Goal: Task Accomplishment & Management: Complete application form

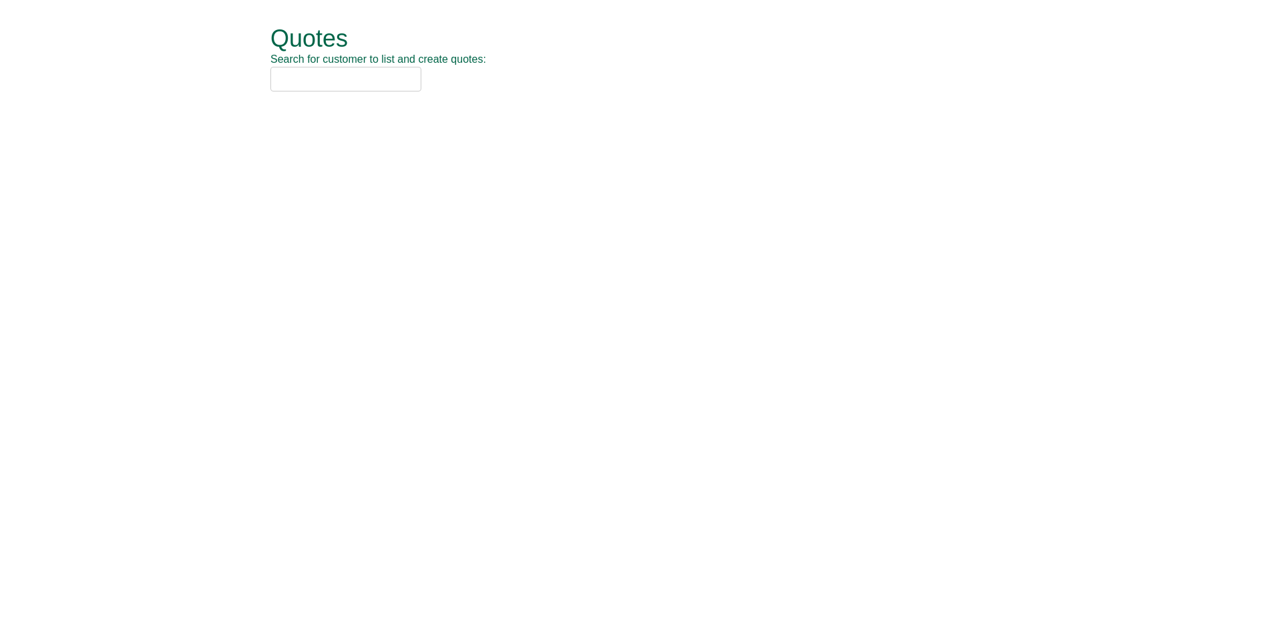
click at [368, 71] on input "text" at bounding box center [345, 79] width 151 height 25
type input "nca"
click at [347, 93] on li "NCA (SOCHW41)" at bounding box center [625, 100] width 711 height 19
click at [349, 85] on input "nca" at bounding box center [345, 79] width 151 height 25
click at [359, 116] on div "NCA (SOCHW41)" at bounding box center [625, 104] width 711 height 27
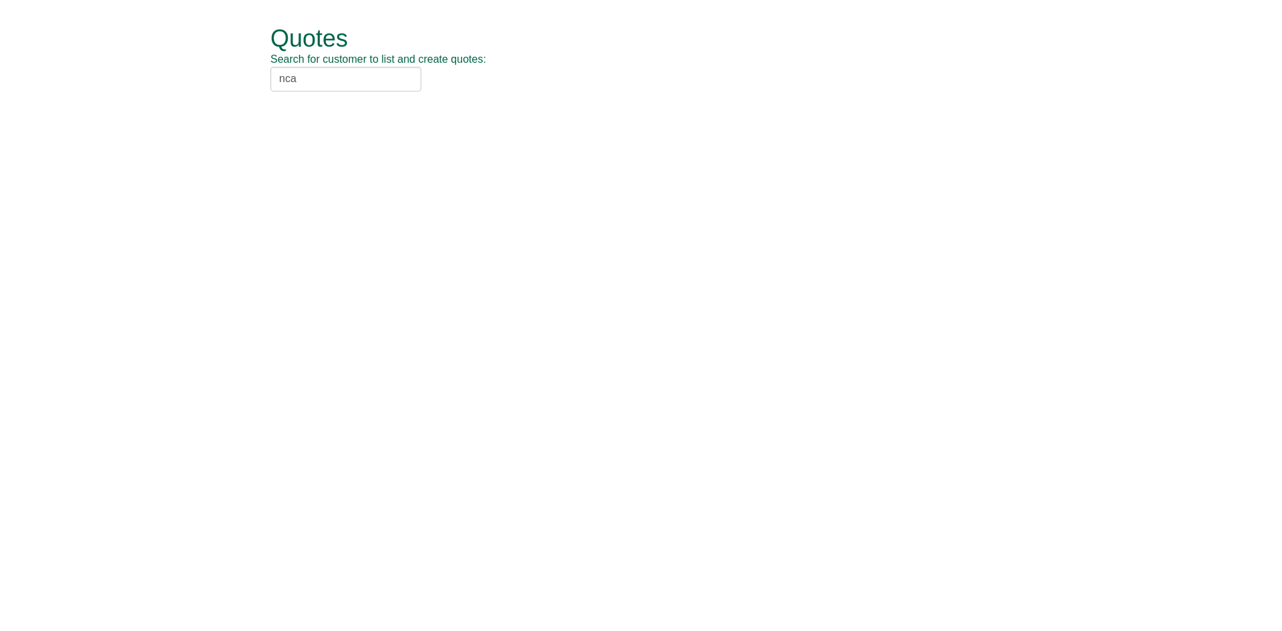
click at [363, 103] on div "Quotes Search for customer to list and create quotes: nca NCA (SOCHW41)" at bounding box center [650, 59] width 761 height 118
click at [345, 79] on input "nca" at bounding box center [345, 79] width 151 height 25
click at [315, 105] on div "NCA (SOCHW41)" at bounding box center [626, 100] width 694 height 13
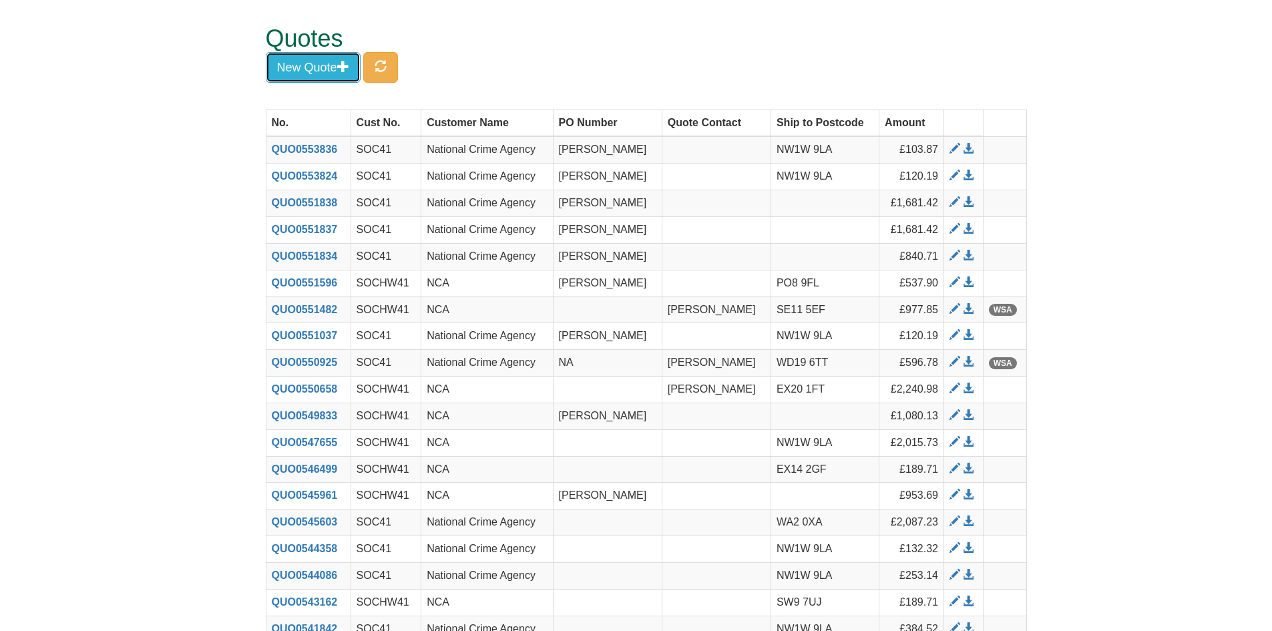
click at [331, 60] on button "New Quote" at bounding box center [313, 67] width 95 height 31
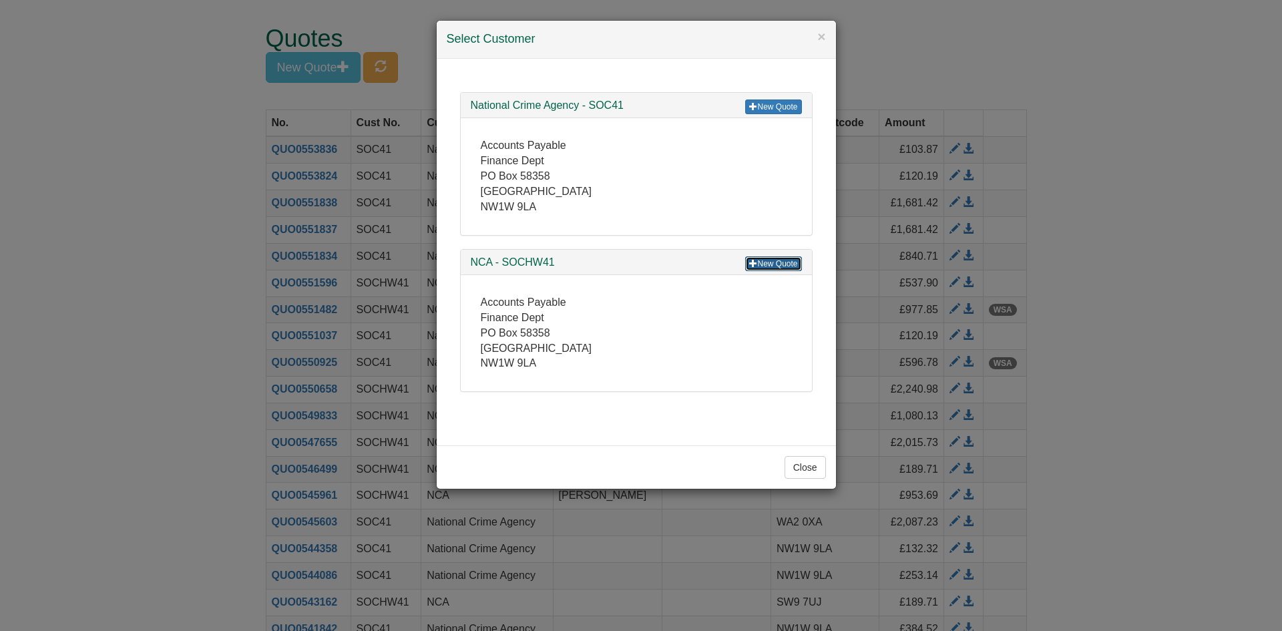
click at [782, 265] on link "New Quote" at bounding box center [773, 263] width 56 height 15
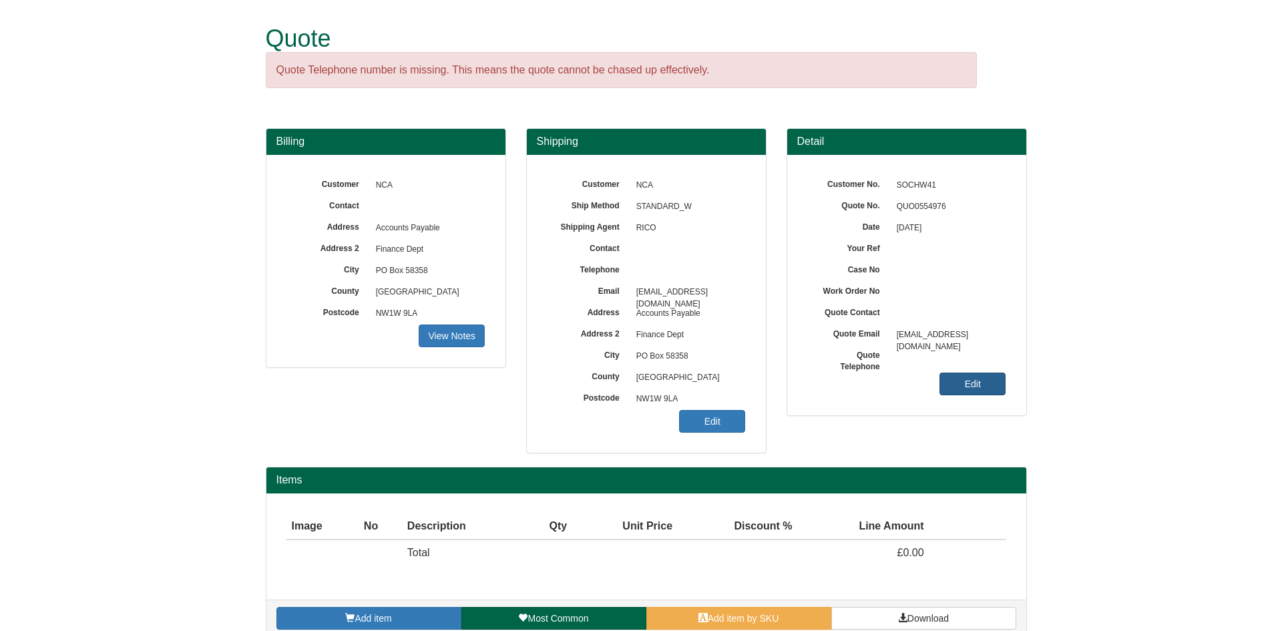
click at [956, 389] on link "Edit" at bounding box center [973, 384] width 66 height 23
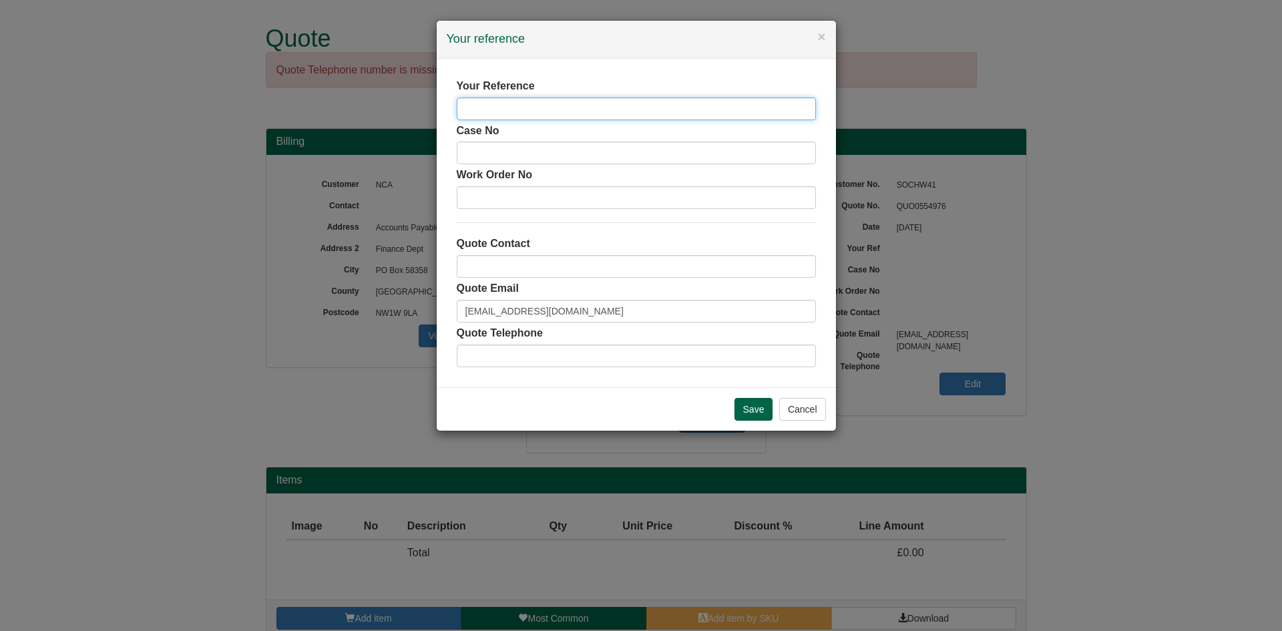
click at [472, 101] on input "text" at bounding box center [636, 108] width 359 height 23
type input "[PERSON_NAME]"
click at [749, 410] on input "Save" at bounding box center [754, 409] width 39 height 23
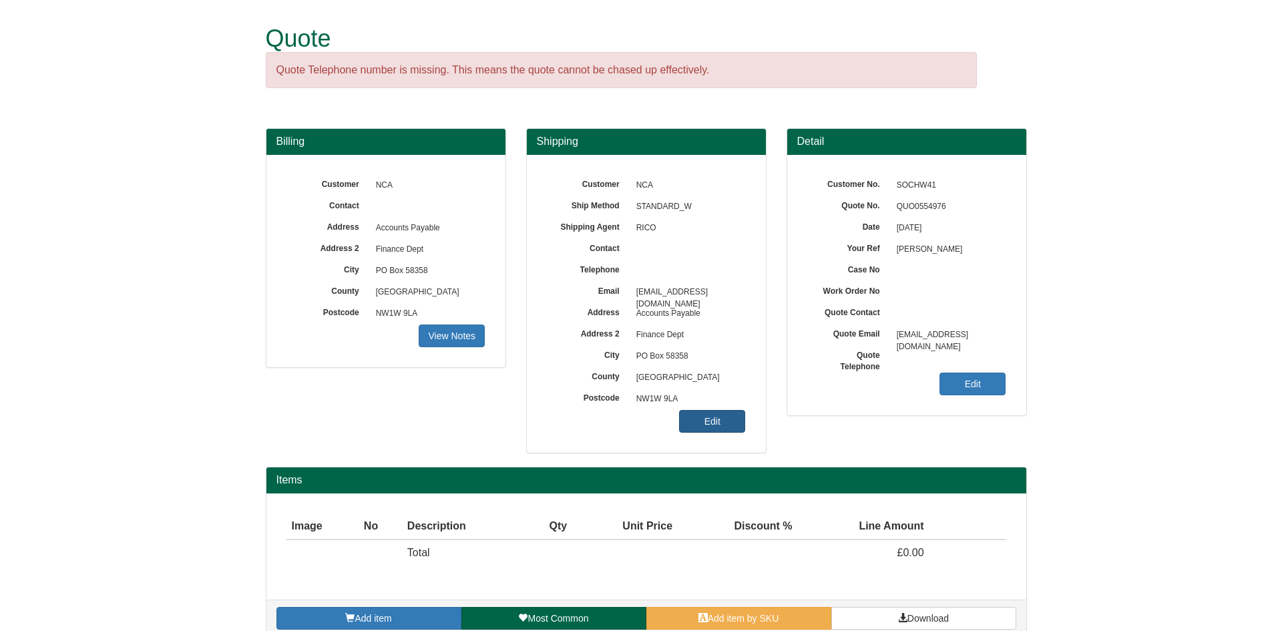
click at [712, 425] on link "Edit" at bounding box center [712, 421] width 66 height 23
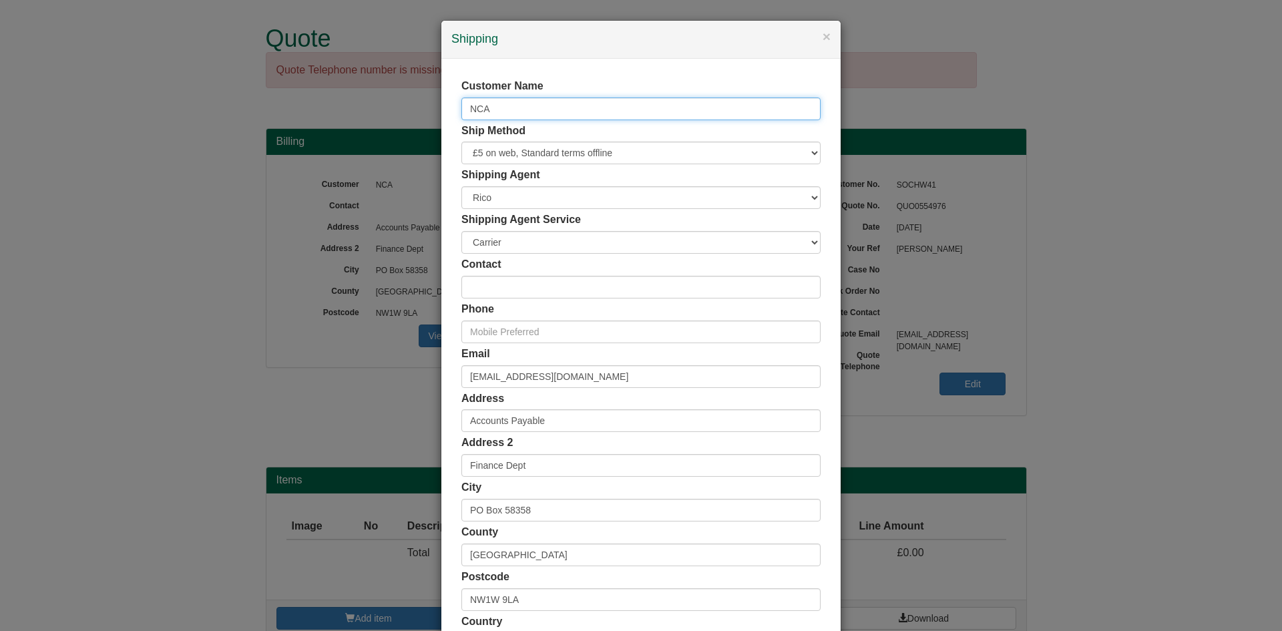
drag, startPoint x: 518, startPoint y: 104, endPoint x: 431, endPoint y: 101, distance: 87.5
click at [431, 101] on div "× Shipping Customer Name NCA Ship Method Free of Charge £5 Flat Rate £7.50 Flat…" at bounding box center [641, 315] width 1282 height 631
type input "Jasmine Pomeroy"
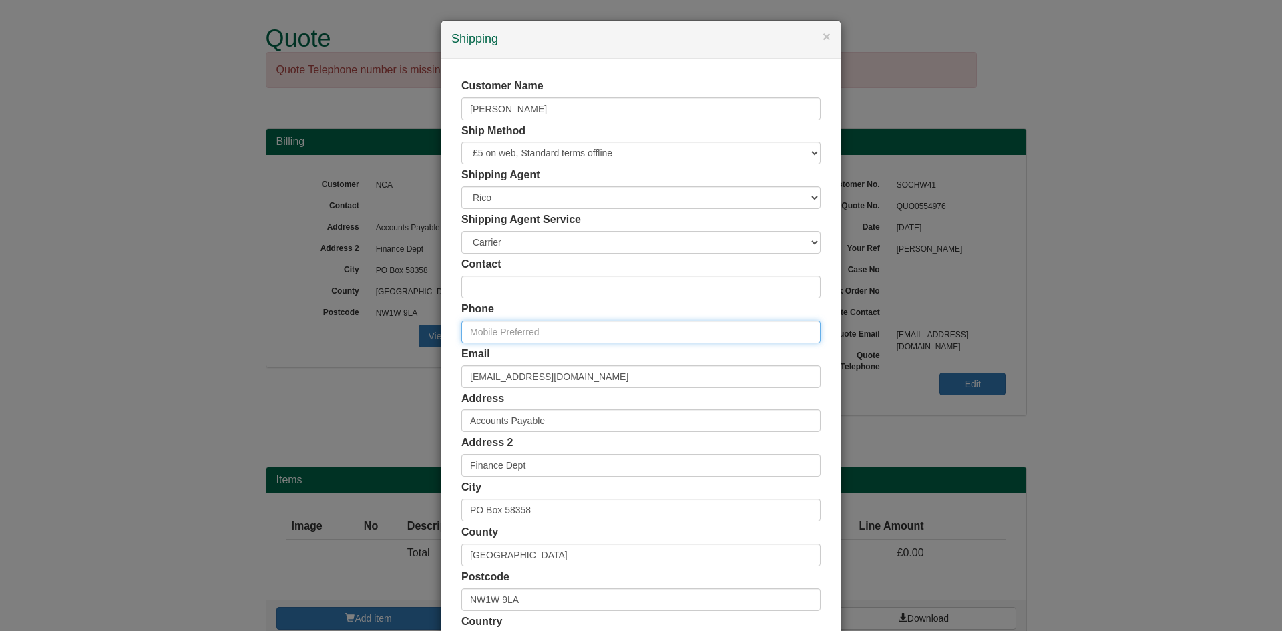
click at [518, 336] on input "text" at bounding box center [640, 332] width 359 height 23
click at [677, 362] on div "Email accounts.payable@nca.gov.uk" at bounding box center [640, 367] width 359 height 41
click at [0, 0] on div at bounding box center [0, 0] width 0 height 0
drag, startPoint x: 570, startPoint y: 333, endPoint x: 187, endPoint y: 310, distance: 384.0
click at [570, 333] on input "text" at bounding box center [640, 332] width 359 height 23
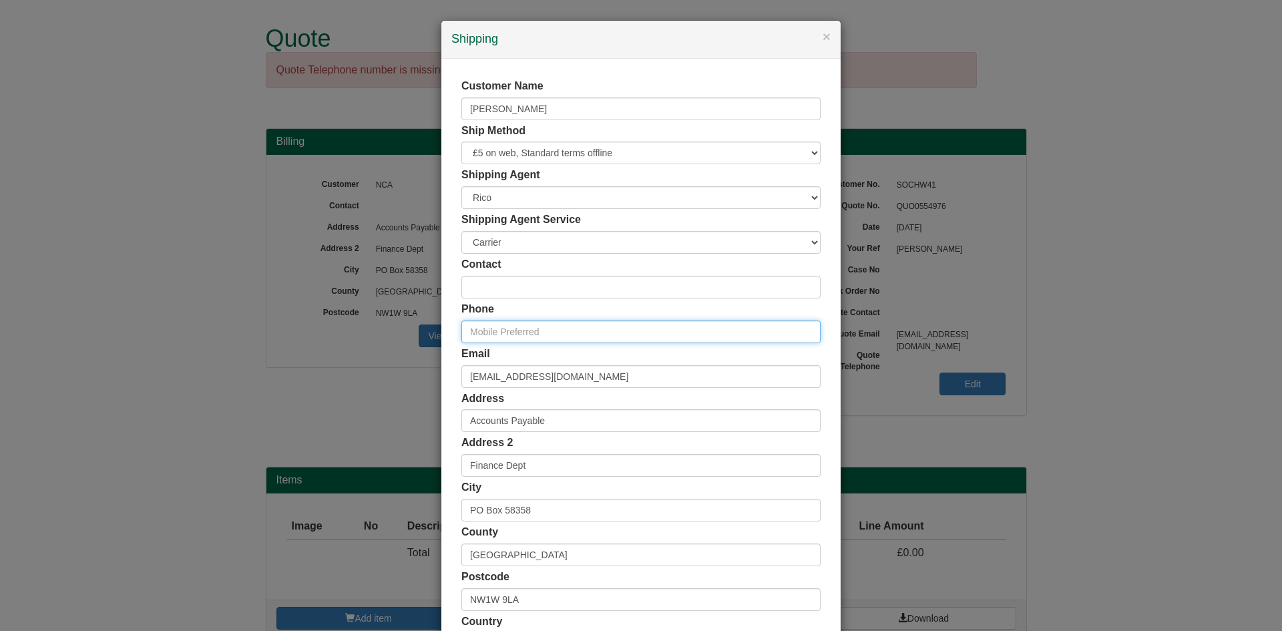
click at [491, 340] on input "text" at bounding box center [640, 332] width 359 height 23
paste input "07894 706583"
type input "07894 706583"
drag, startPoint x: 620, startPoint y: 381, endPoint x: 296, endPoint y: 373, distance: 324.6
click at [296, 373] on div "× Shipping Customer Name Jasmine Pomeroy Ship Method Free of Charge £5 Flat Rat…" at bounding box center [641, 315] width 1282 height 631
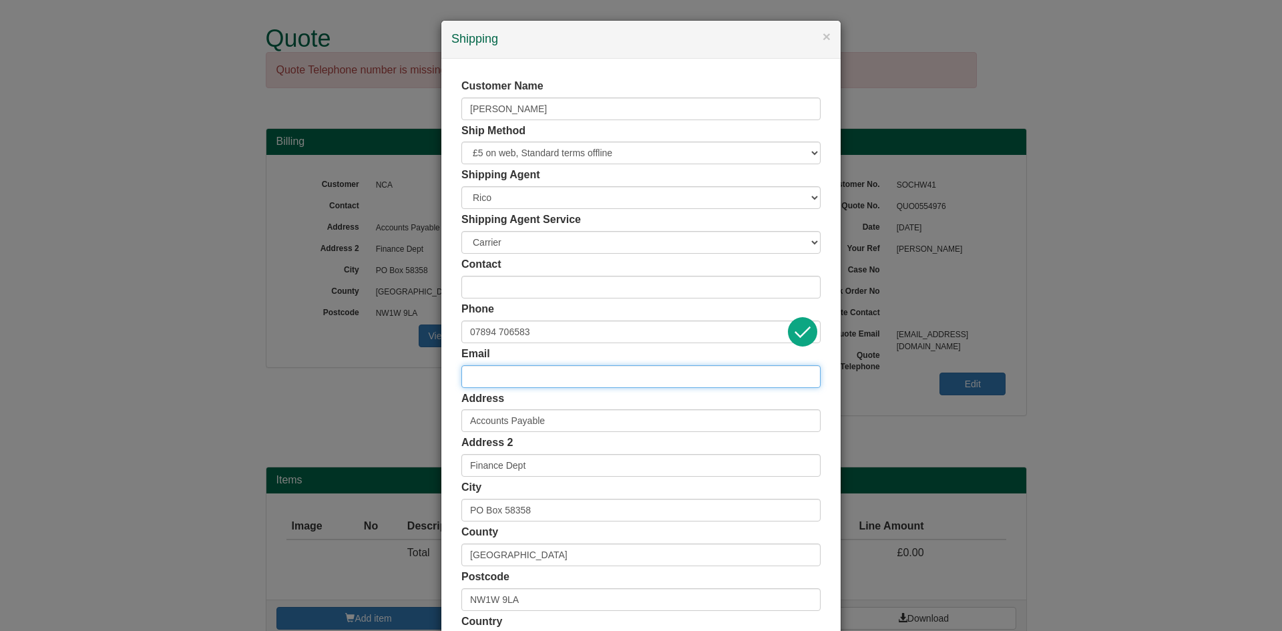
click at [530, 373] on input "email" at bounding box center [640, 376] width 359 height 23
paste input "Jasmine.Pomeroy@nca.gov.uk"
type input "Jasmine.Pomeroy@nca.gov.uk"
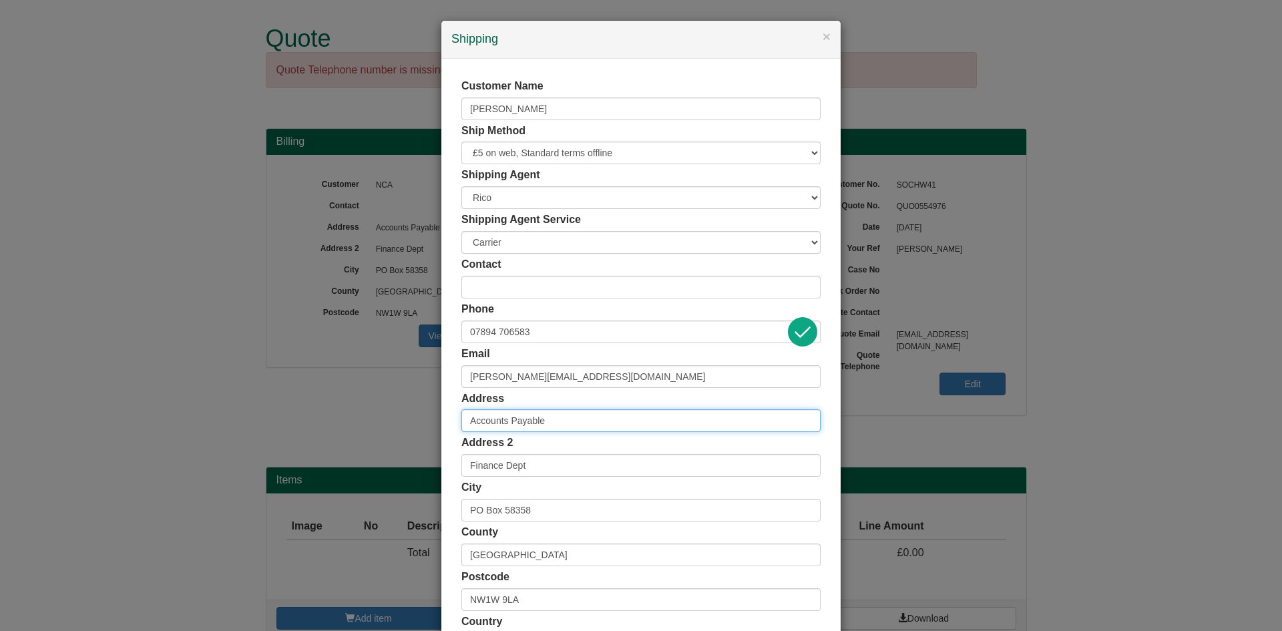
drag, startPoint x: 558, startPoint y: 424, endPoint x: 301, endPoint y: 415, distance: 256.6
click at [301, 415] on div "× Shipping Customer Name Jasmine Pomeroy Ship Method Free of Charge £5 Flat Rat…" at bounding box center [641, 315] width 1282 height 631
click at [518, 425] on input "text" at bounding box center [640, 420] width 359 height 23
paste input "E15 2QU"
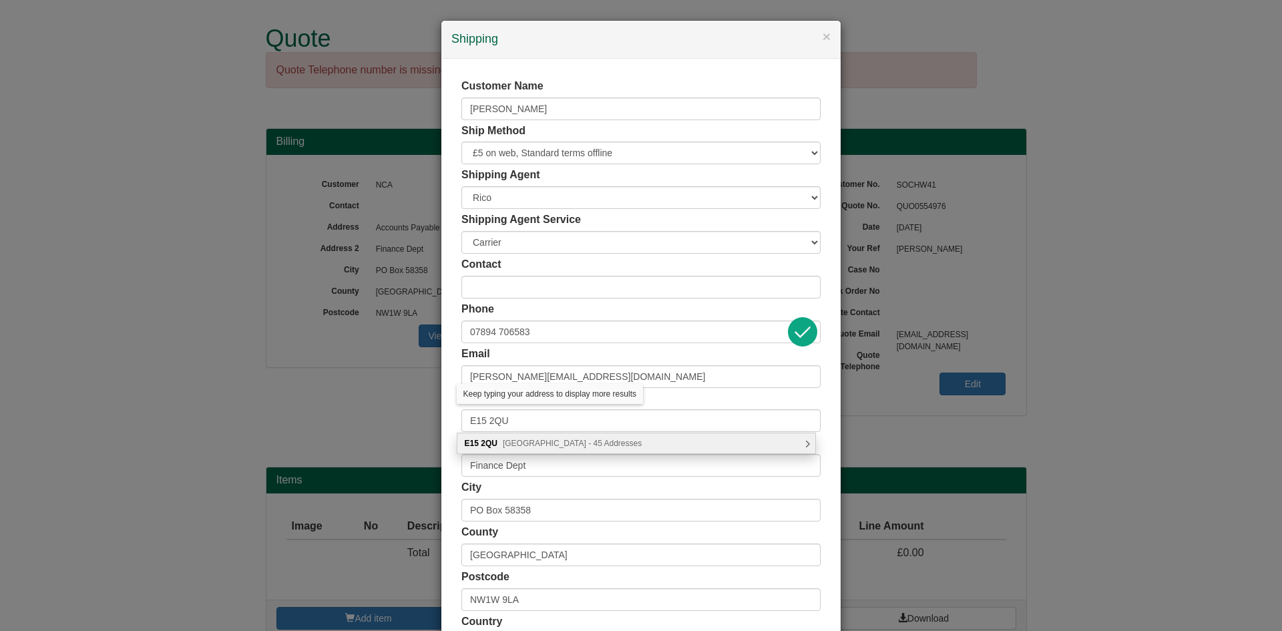
click at [614, 447] on span "Cooks Road, London - 45 Addresses" at bounding box center [572, 443] width 139 height 9
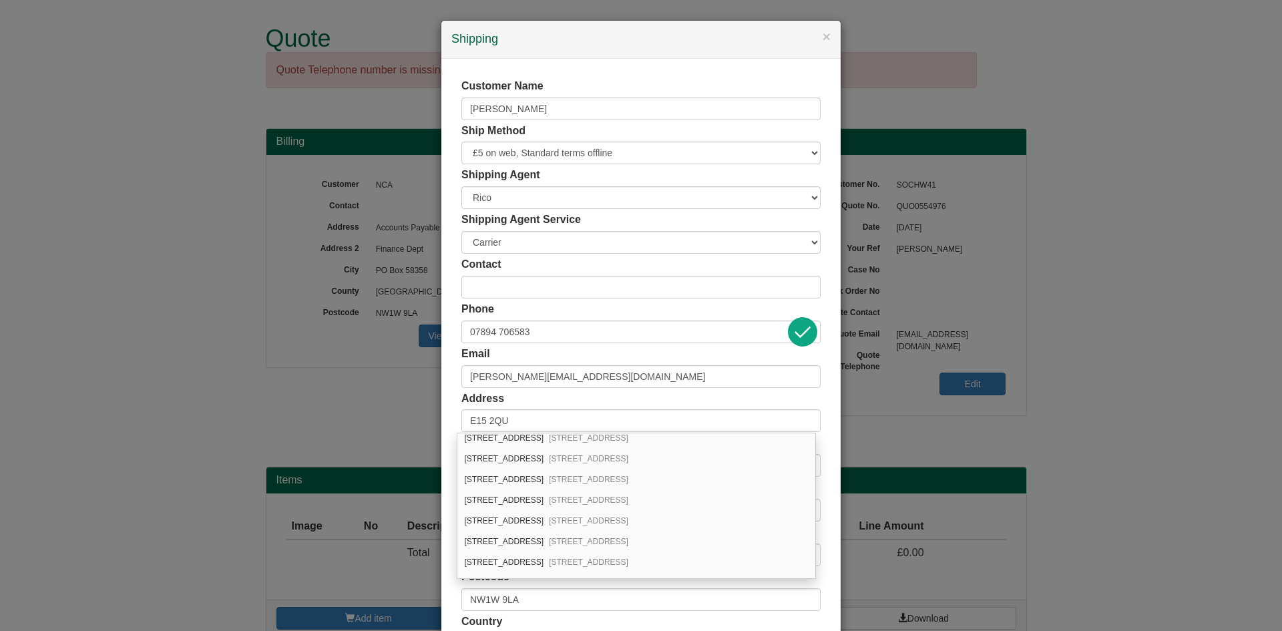
scroll to position [556, 0]
click at [511, 544] on div "10, Pavilions Court, 4 Cooks Road London, E15 2QU" at bounding box center [636, 550] width 358 height 21
type input "10 Pavilions Court"
type input "4 Cooks Road"
type input "London"
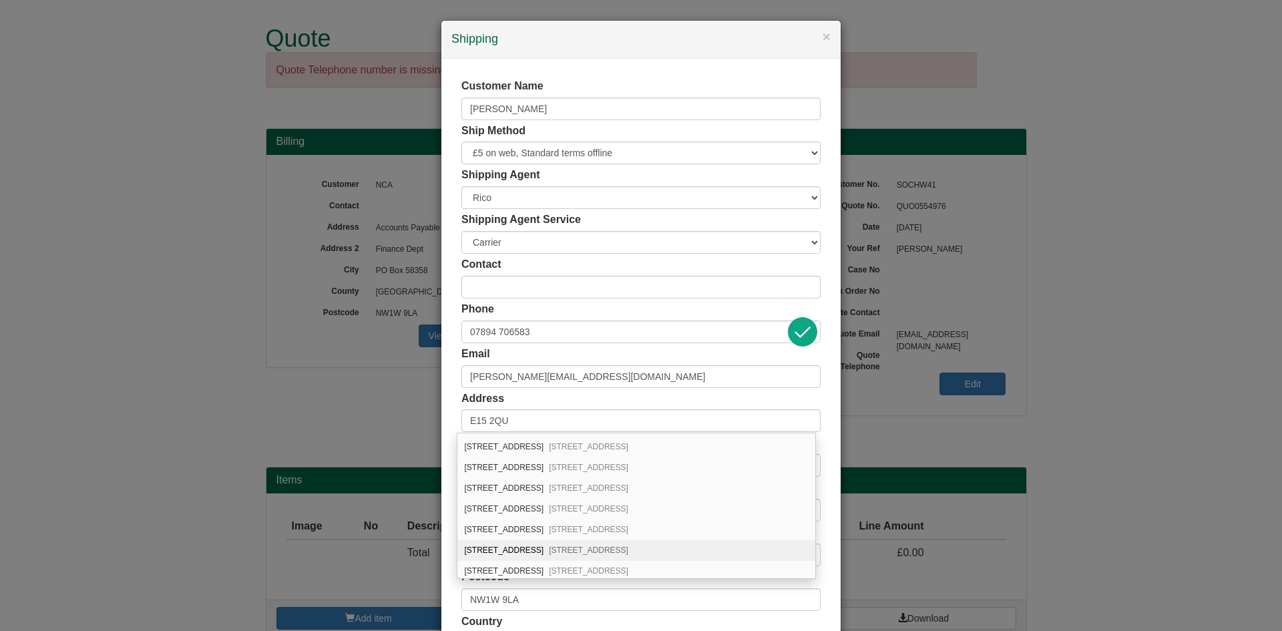
type input "E15 2QU"
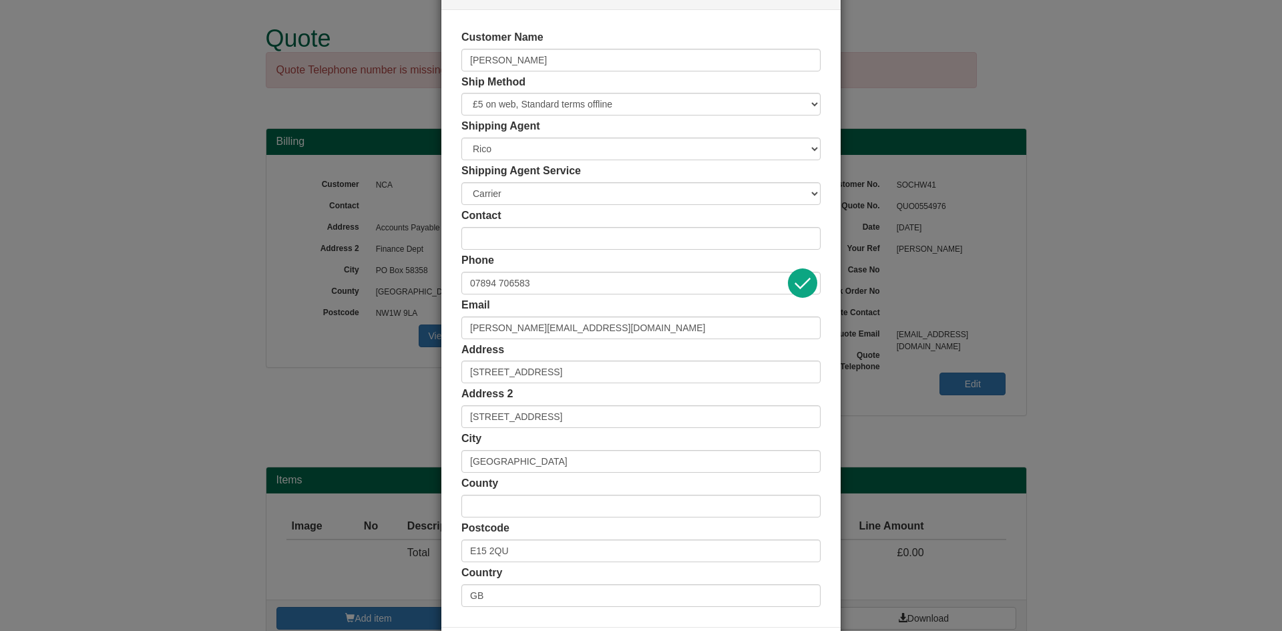
scroll to position [109, 0]
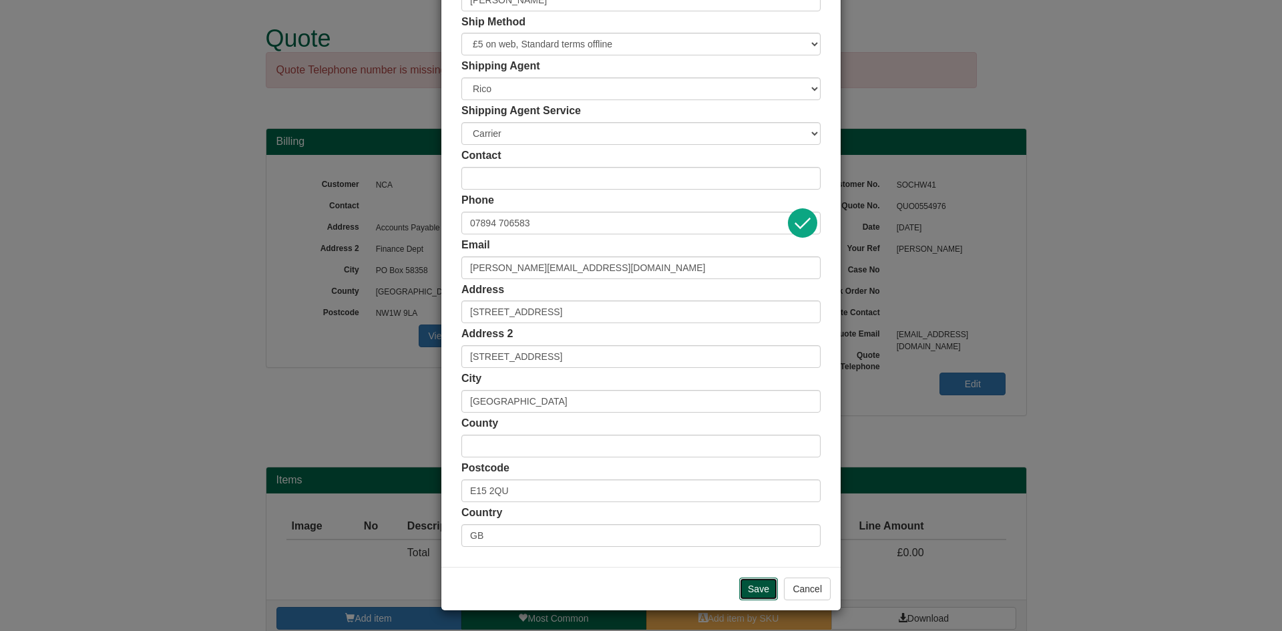
click at [748, 596] on input "Save" at bounding box center [758, 589] width 39 height 23
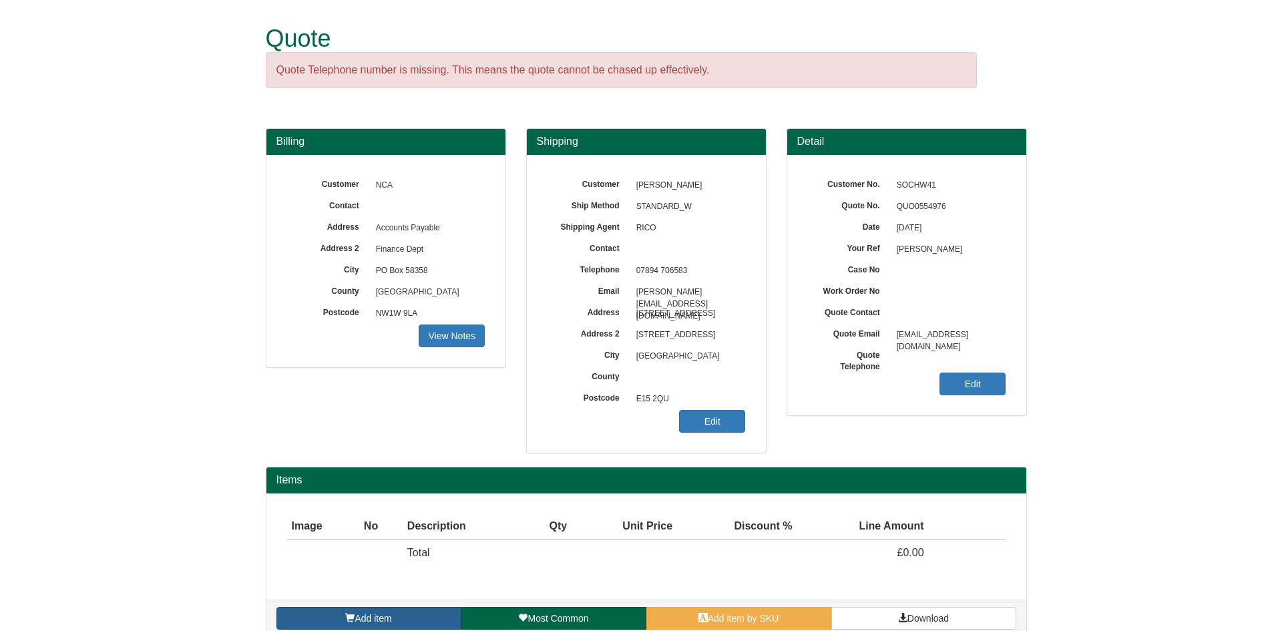
click at [384, 611] on link "Add item" at bounding box center [368, 618] width 185 height 23
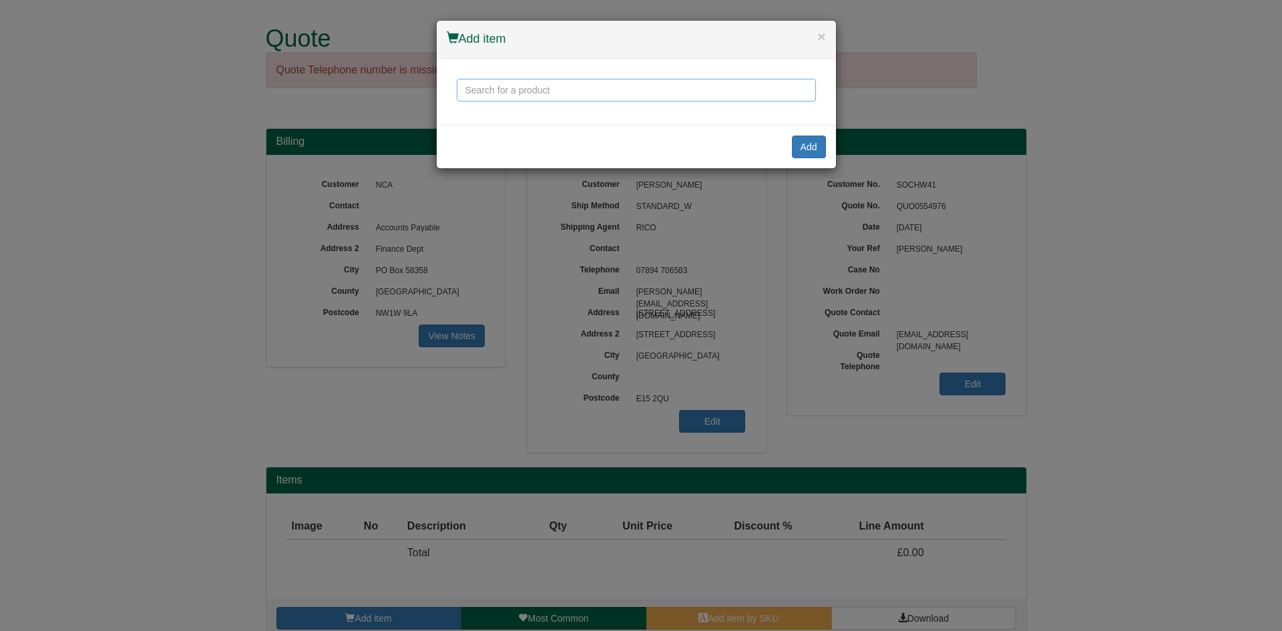
click at [513, 97] on input "text" at bounding box center [636, 90] width 359 height 23
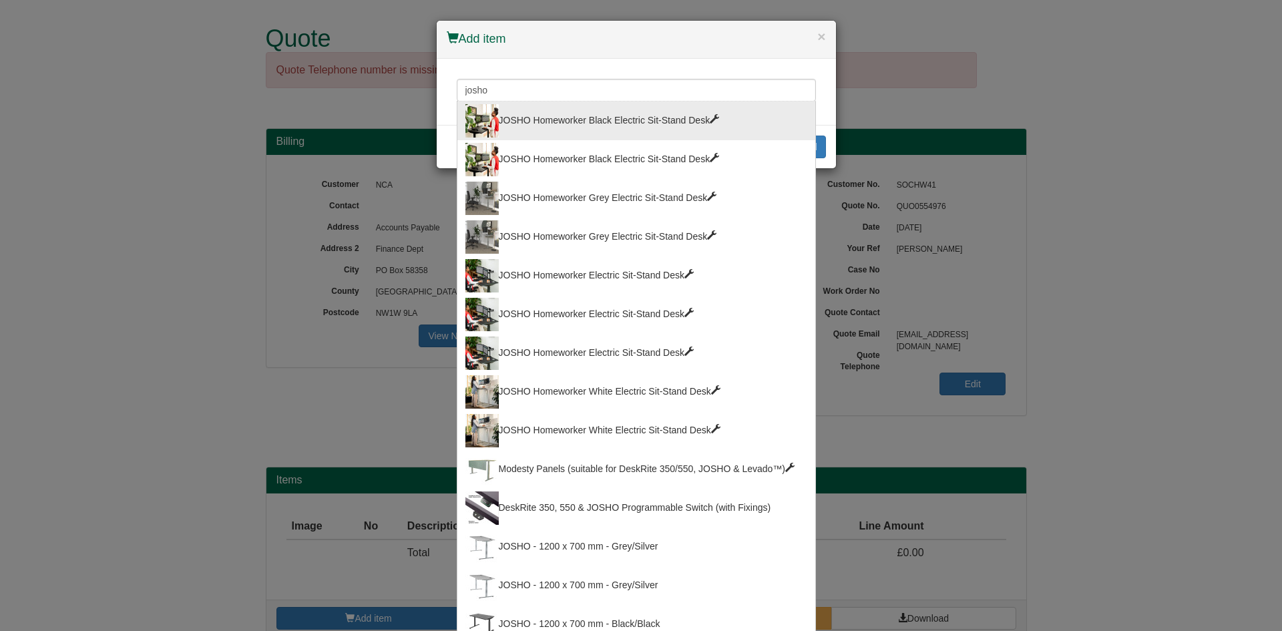
click at [636, 120] on div "JOSHO Homeworker Black Electric Sit-Stand Desk" at bounding box center [636, 120] width 342 height 33
type input "JOSHO Homeworker Black Electric Sit-Stand Desk"
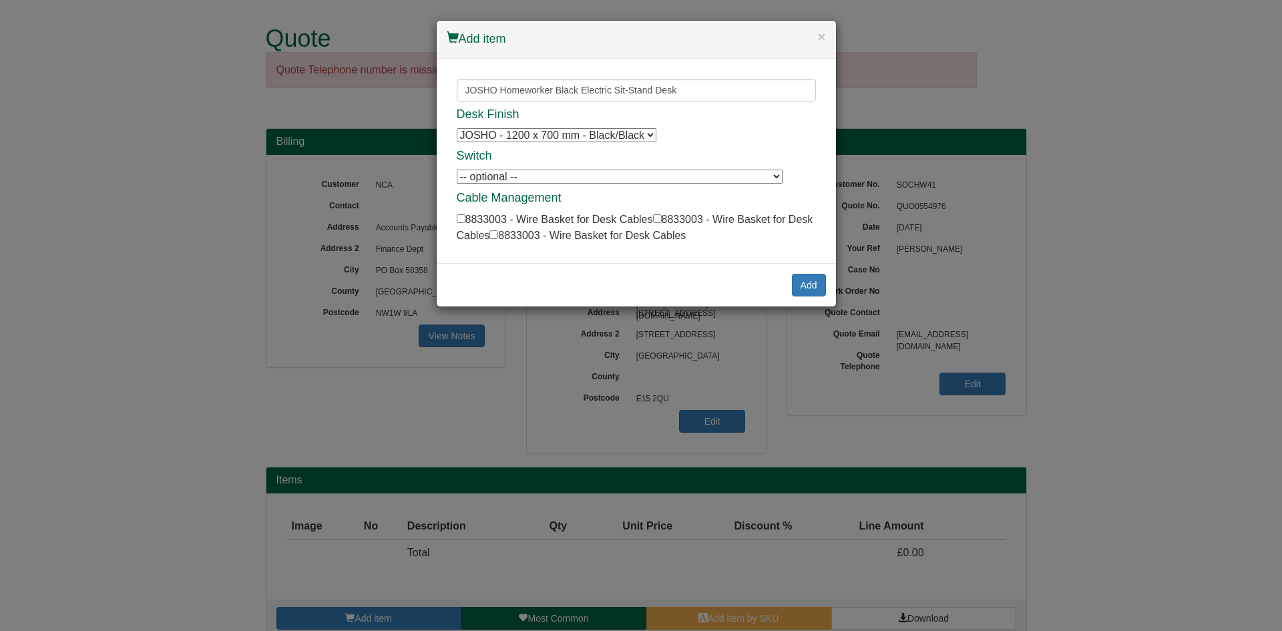
click at [606, 133] on select "JOSHO - 1200 x 700 mm - Black/Black JOSHO - 1200 x 700 mm - Black/Black JOSHO -…" at bounding box center [557, 135] width 200 height 14
drag, startPoint x: 606, startPoint y: 133, endPoint x: 614, endPoint y: 133, distance: 8.0
click at [606, 133] on select "JOSHO - 1200 x 700 mm - Black/Black JOSHO - 1200 x 700 mm - Black/Black JOSHO -…" at bounding box center [557, 135] width 200 height 14
click at [461, 218] on input "checkbox" at bounding box center [461, 218] width 9 height 9
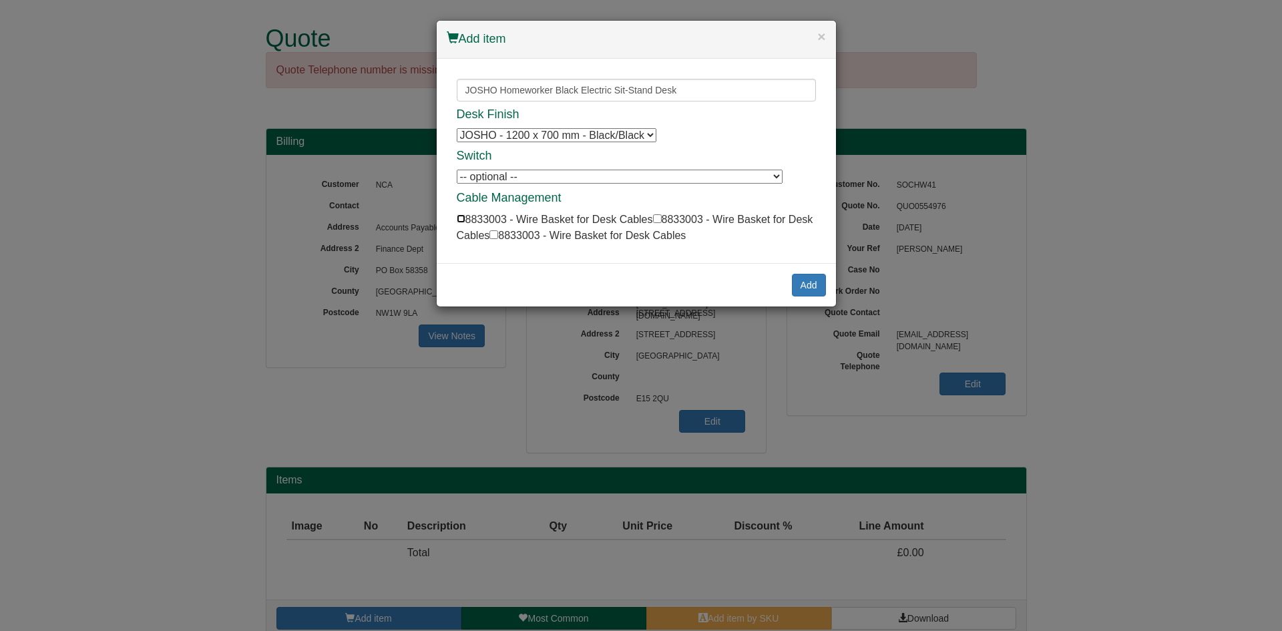
click at [461, 218] on input "checkbox" at bounding box center [461, 218] width 9 height 9
checkbox input "true"
click at [813, 277] on button "Add" at bounding box center [809, 285] width 34 height 23
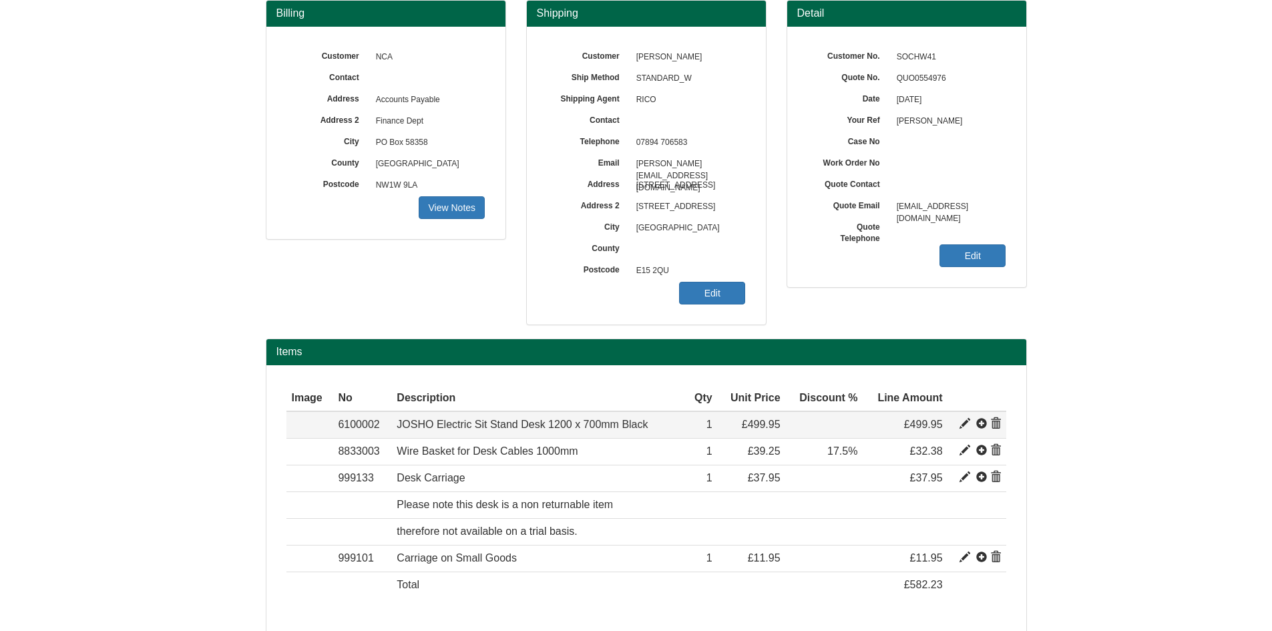
scroll to position [179, 0]
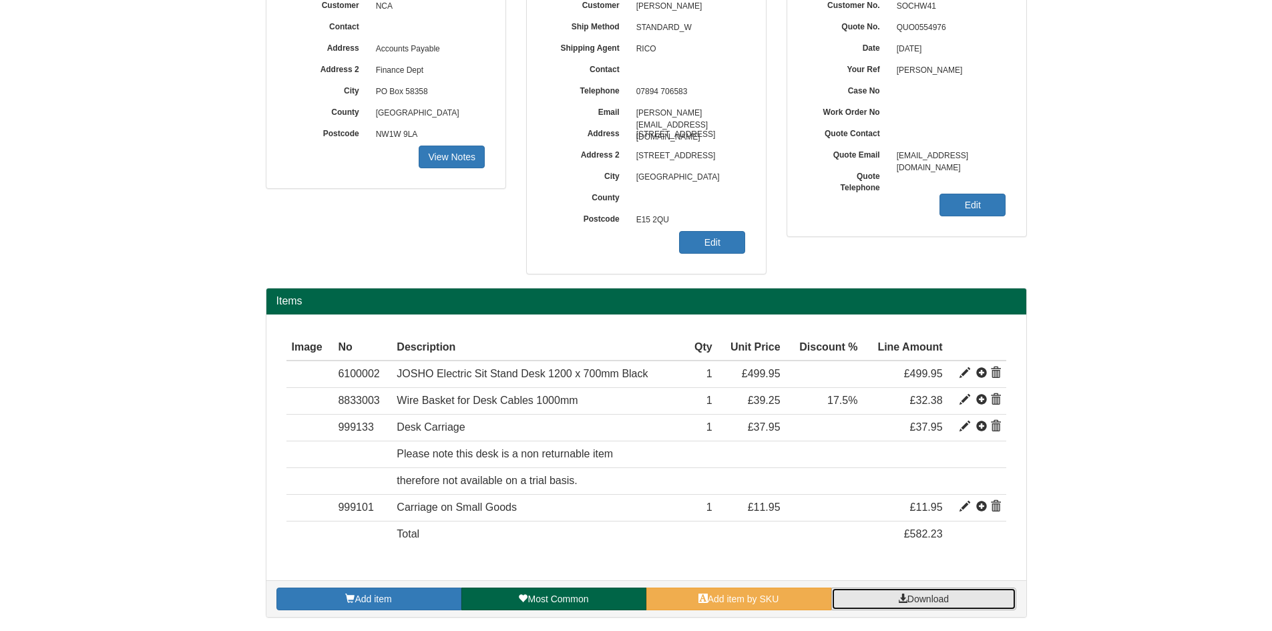
click at [907, 591] on link "Download" at bounding box center [923, 599] width 185 height 23
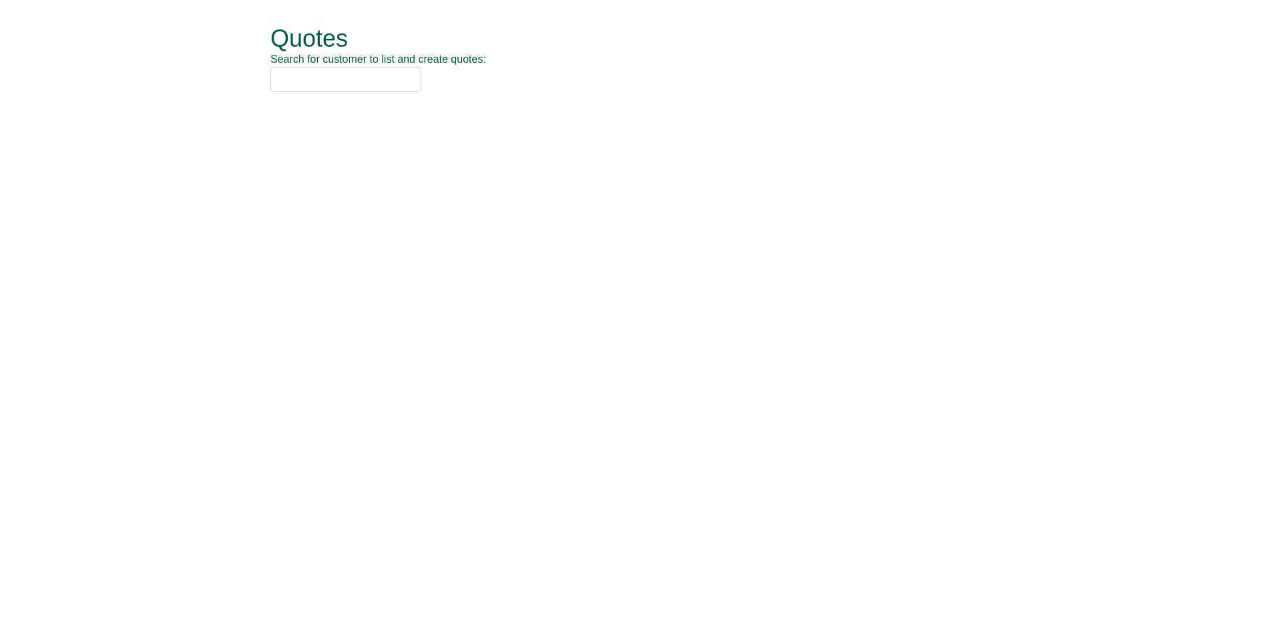
click at [355, 71] on input "text" at bounding box center [345, 79] width 151 height 25
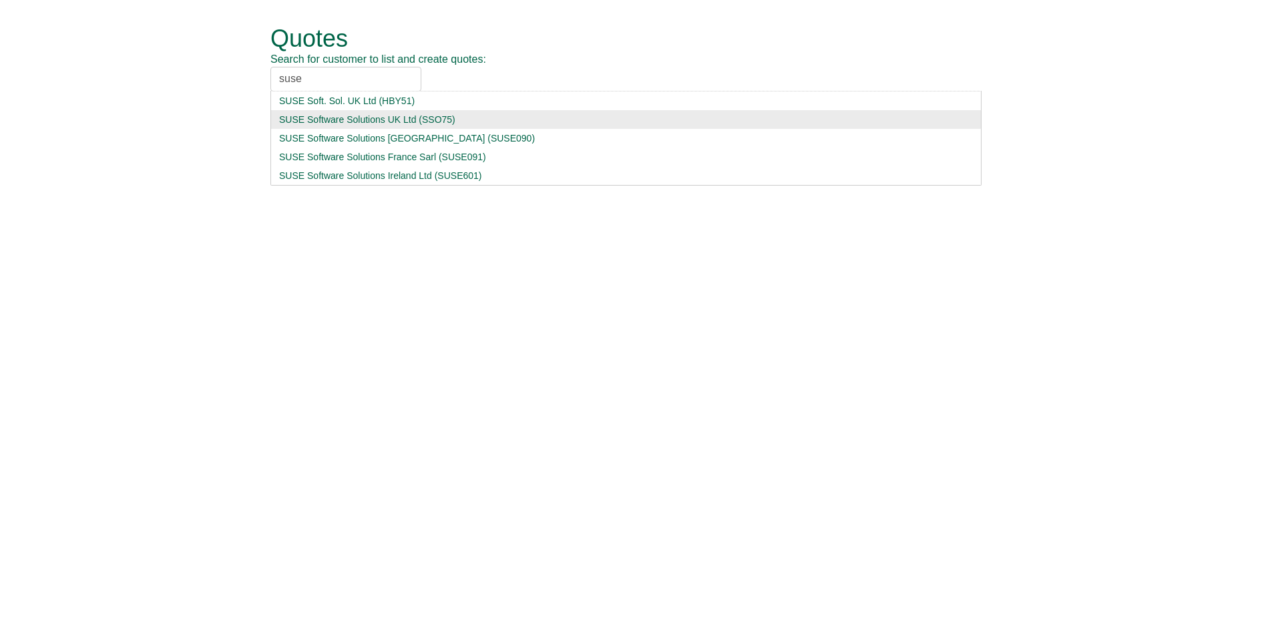
type input "suse"
click at [363, 117] on div "SUSE Software Solutions UK Ltd (SSO75)" at bounding box center [626, 119] width 694 height 13
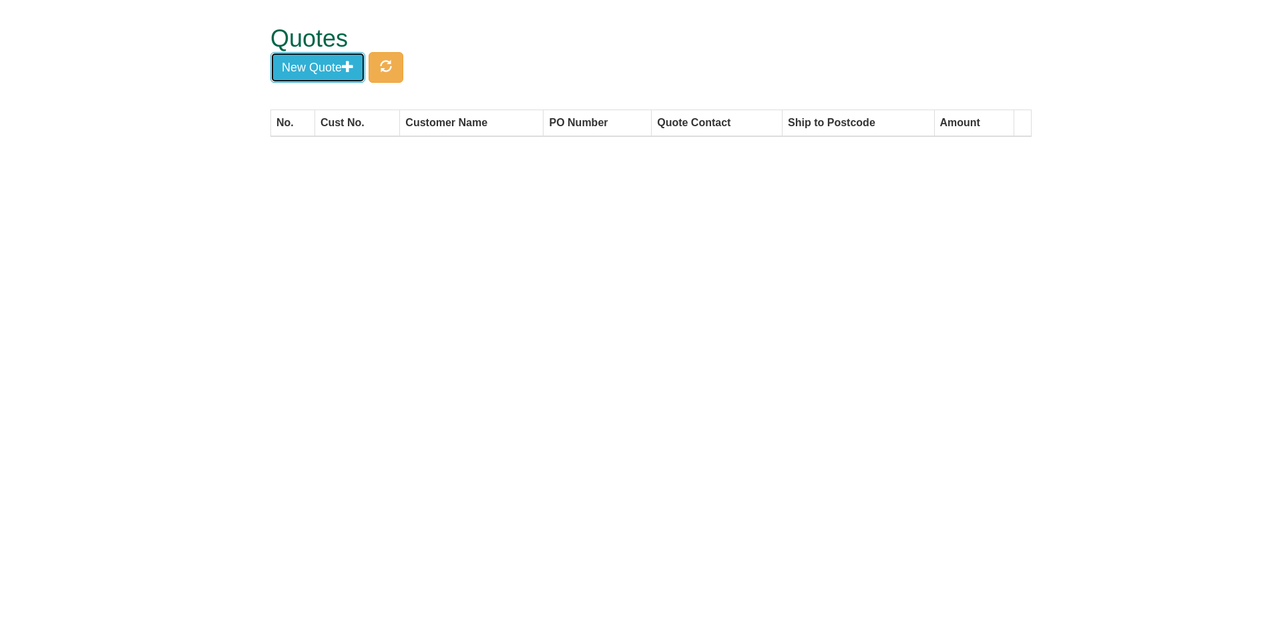
click at [361, 67] on button "New Quote" at bounding box center [317, 67] width 95 height 31
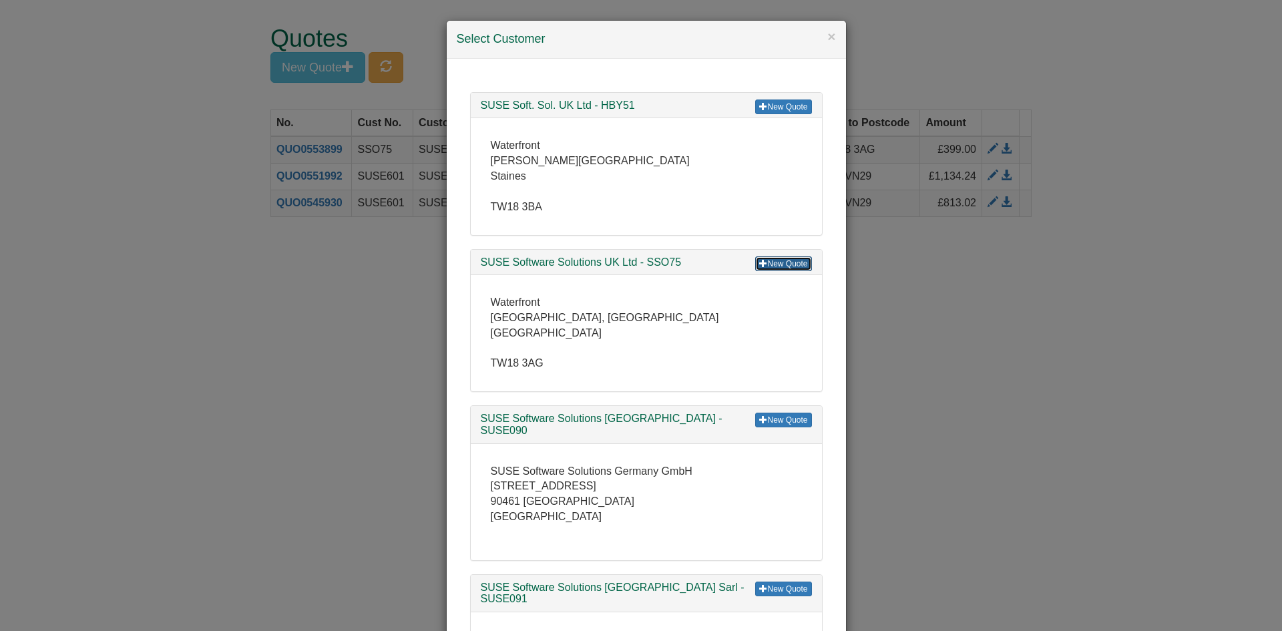
click at [785, 268] on link "New Quote" at bounding box center [783, 263] width 56 height 15
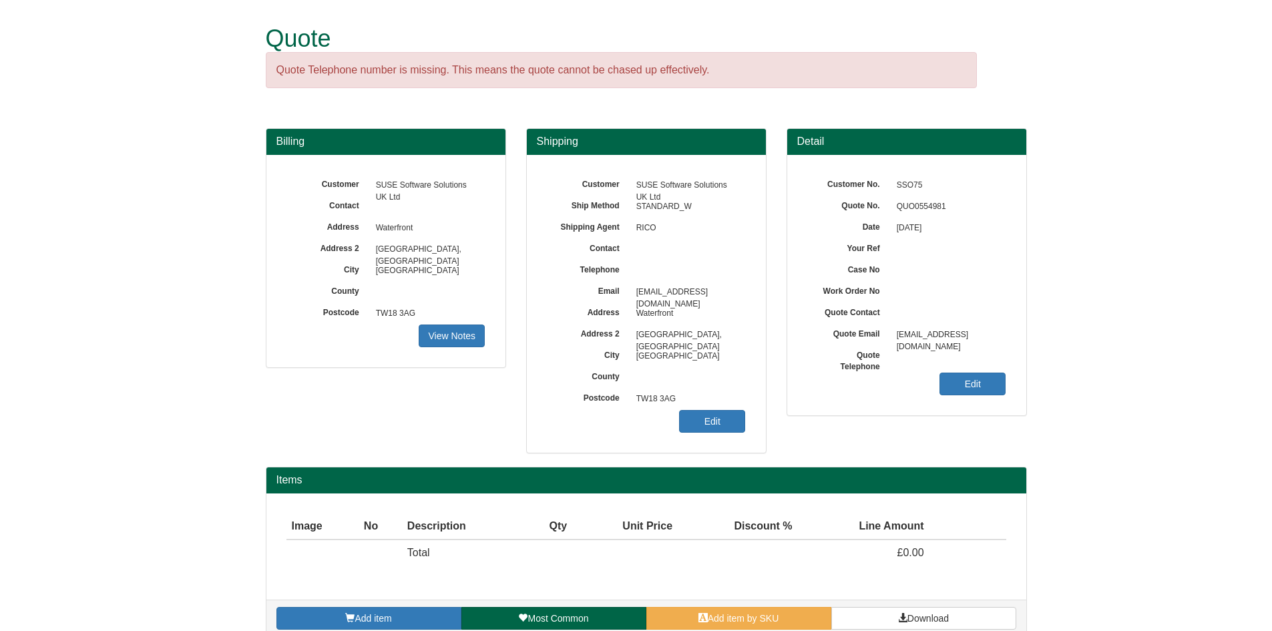
click at [970, 398] on div "Customer No. SSO75 Quote No. QUO0554981 Date [DATE] Your Ref Case No Work Order…" at bounding box center [906, 285] width 239 height 260
click at [933, 381] on div "Customer No. SSO75 Quote No. QUO0554981 Date [DATE] Your Ref Case No Work Order…" at bounding box center [906, 285] width 239 height 260
click at [1028, 381] on div "Detail Customer No. SSO75 Quote No. QUO0554981 Date [DATE] Your Ref Case No Wor…" at bounding box center [907, 278] width 260 height 301
click at [948, 382] on link "Edit" at bounding box center [973, 384] width 66 height 23
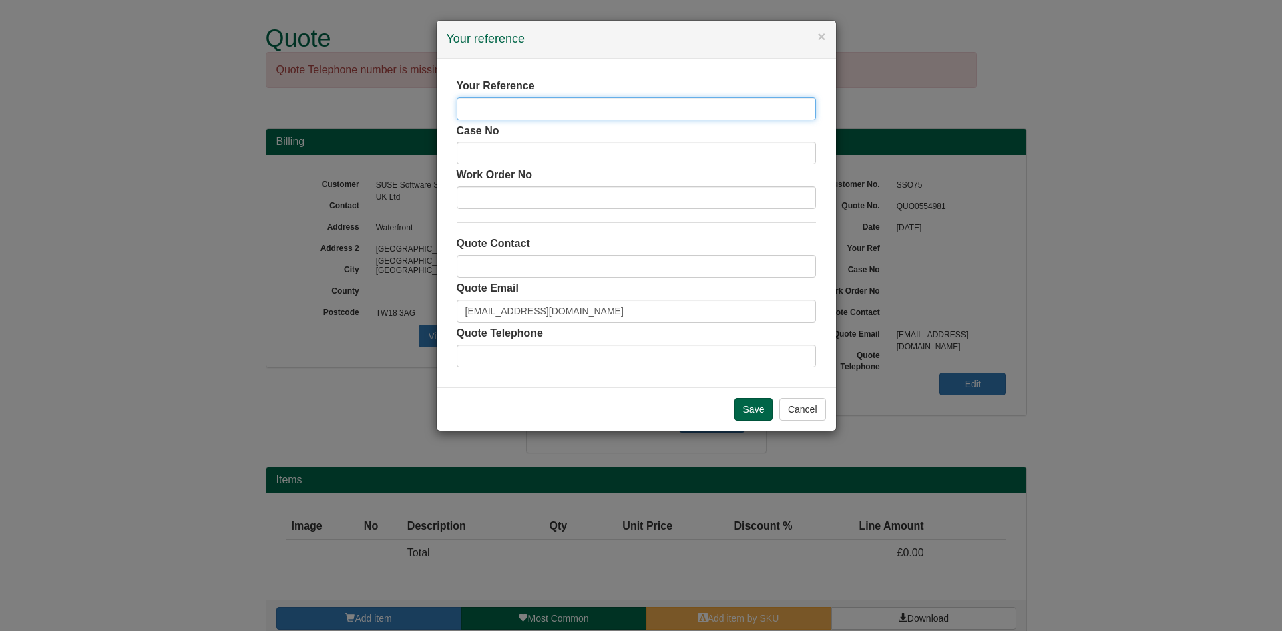
click at [552, 111] on input "text" at bounding box center [636, 108] width 359 height 23
type input "[PERSON_NAME]"
click at [756, 406] on input "Save" at bounding box center [754, 409] width 39 height 23
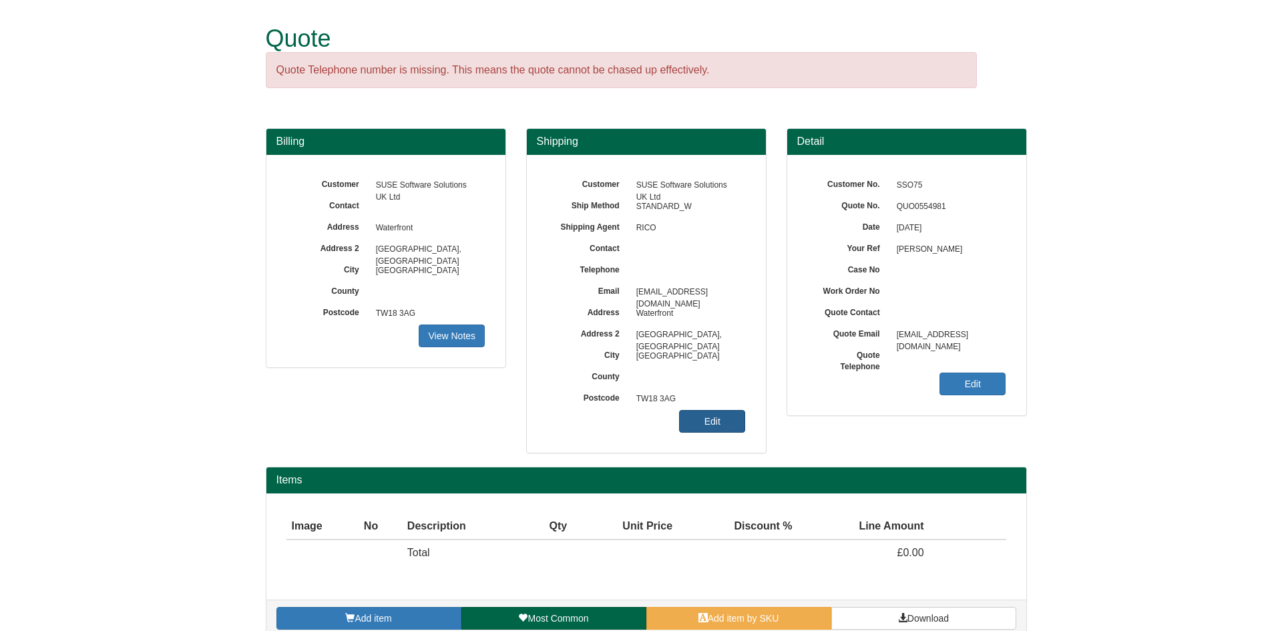
click at [731, 422] on link "Edit" at bounding box center [712, 421] width 66 height 23
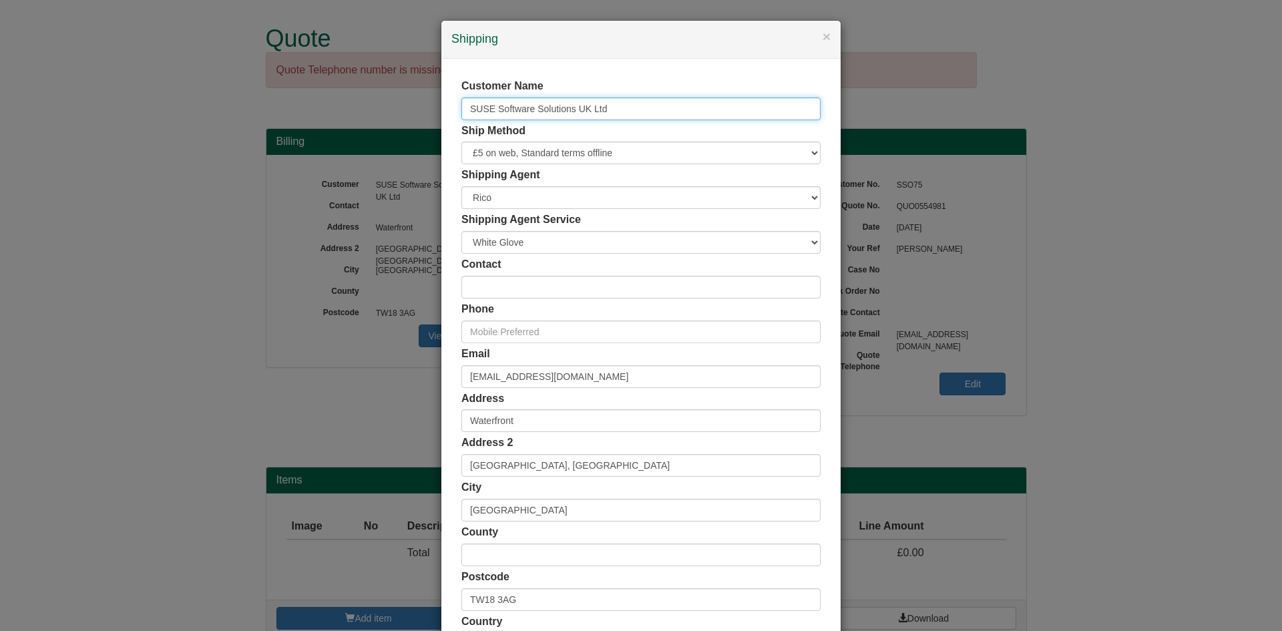
drag, startPoint x: 615, startPoint y: 107, endPoint x: 230, endPoint y: 108, distance: 384.6
click at [230, 108] on div "× Shipping Customer Name SUSE Software Solutions UK Ltd Ship Method Free of Cha…" at bounding box center [641, 315] width 1282 height 631
type input "[PERSON_NAME]"
drag, startPoint x: 590, startPoint y: 372, endPoint x: 367, endPoint y: 371, distance: 222.4
click at [367, 371] on div "× Shipping Customer Name Alice Smith Ship Method Free of Charge £5 Flat Rate £7…" at bounding box center [641, 315] width 1282 height 631
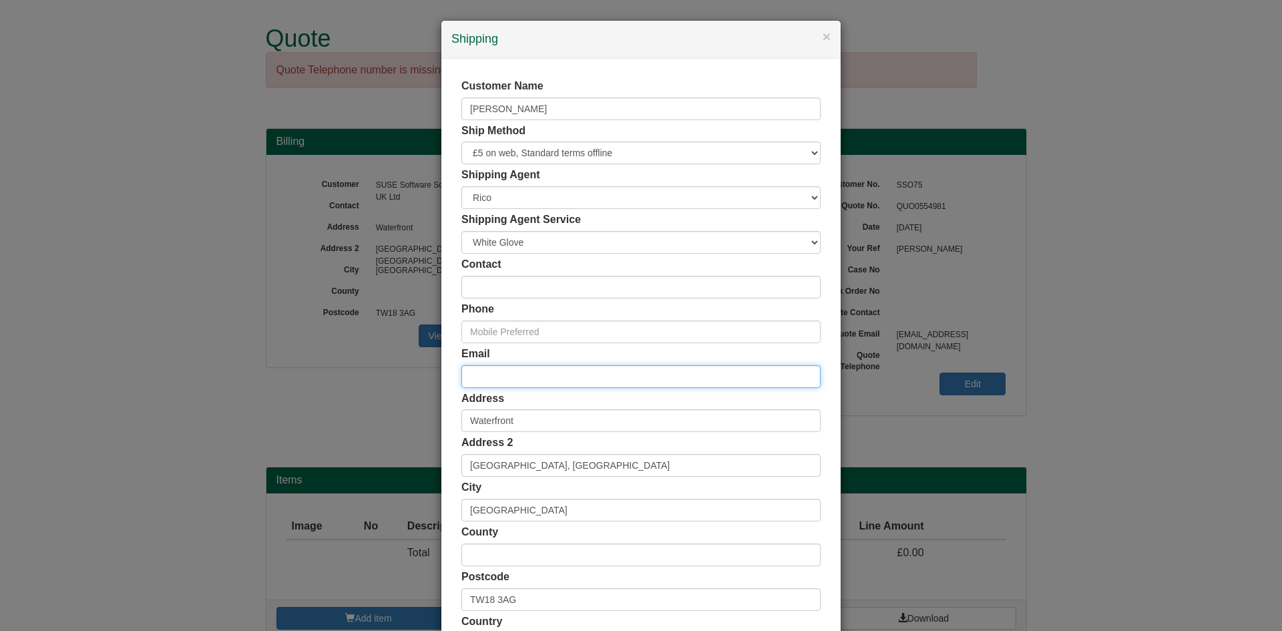
click at [481, 369] on input "email" at bounding box center [640, 376] width 359 height 23
paste input "[PERSON_NAME][EMAIL_ADDRESS][PERSON_NAME][DOMAIN_NAME]"
type input "[PERSON_NAME][EMAIL_ADDRESS][PERSON_NAME][DOMAIN_NAME]"
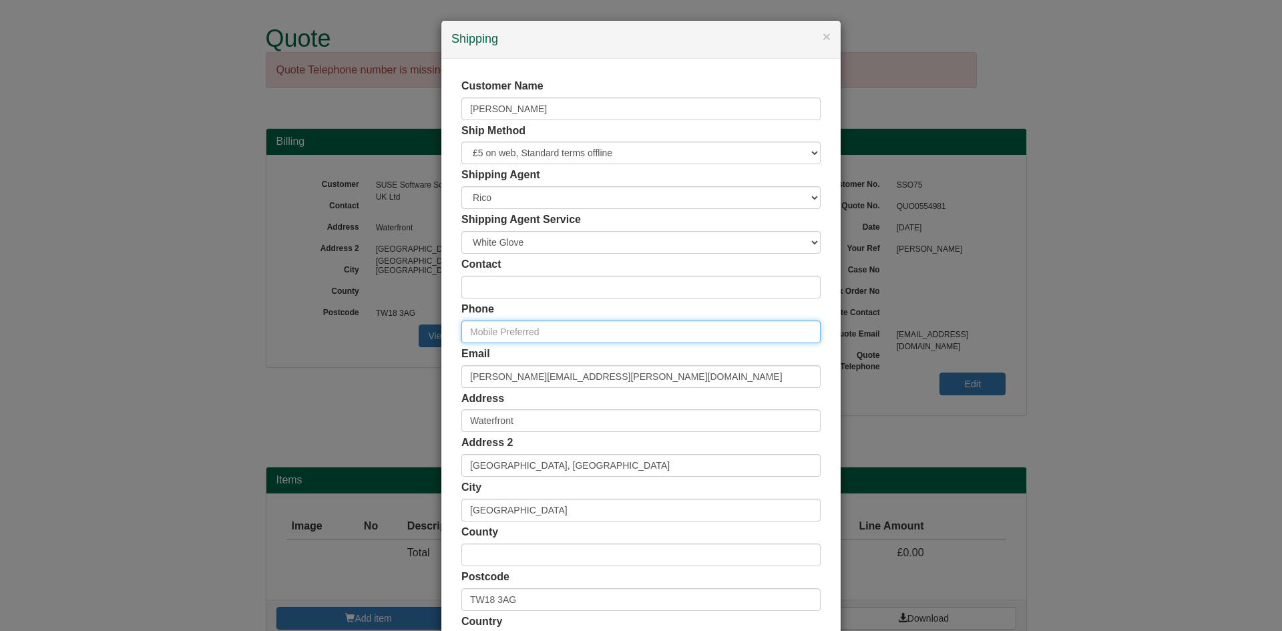
click at [548, 338] on input "text" at bounding box center [640, 332] width 359 height 23
click at [523, 337] on input "text" at bounding box center [640, 332] width 359 height 23
paste input "07792621142"
type input "07792621142"
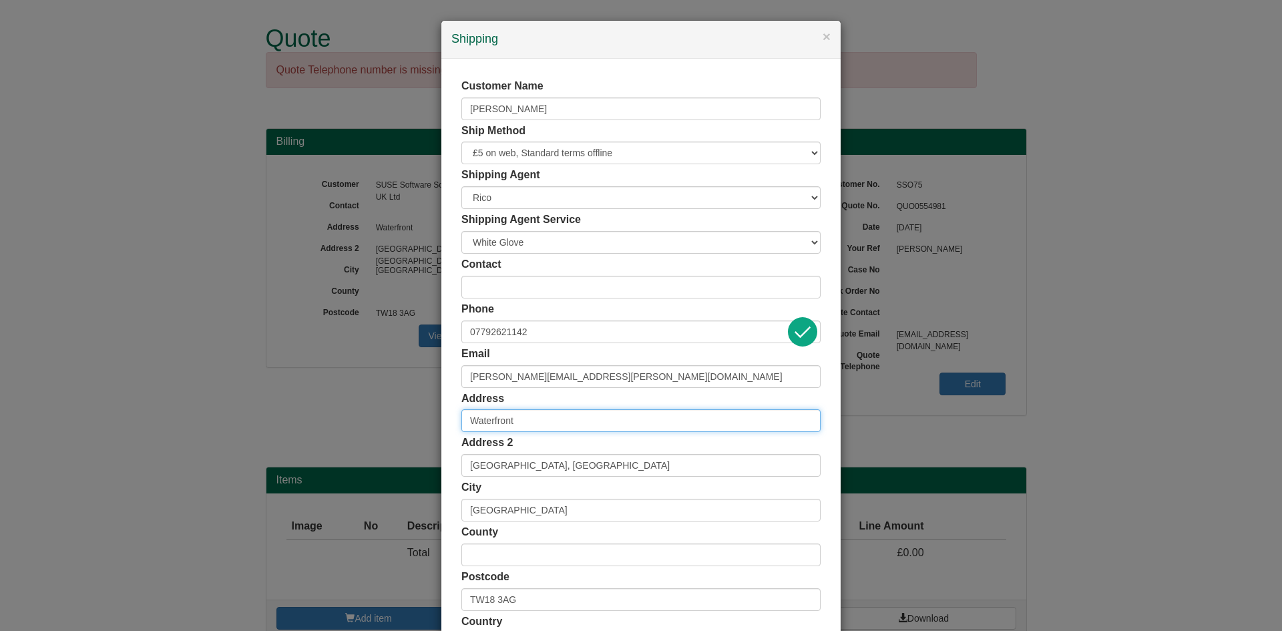
click at [543, 411] on input "Waterfront" at bounding box center [640, 420] width 359 height 23
drag, startPoint x: 540, startPoint y: 413, endPoint x: 312, endPoint y: 431, distance: 229.0
click at [312, 431] on div "× Shipping Customer Name Alice Smith Ship Method Free of Charge £5 Flat Rate £7…" at bounding box center [641, 315] width 1282 height 631
drag, startPoint x: 524, startPoint y: 411, endPoint x: 536, endPoint y: 423, distance: 17.5
click at [524, 411] on input "Waterfront" at bounding box center [640, 420] width 359 height 23
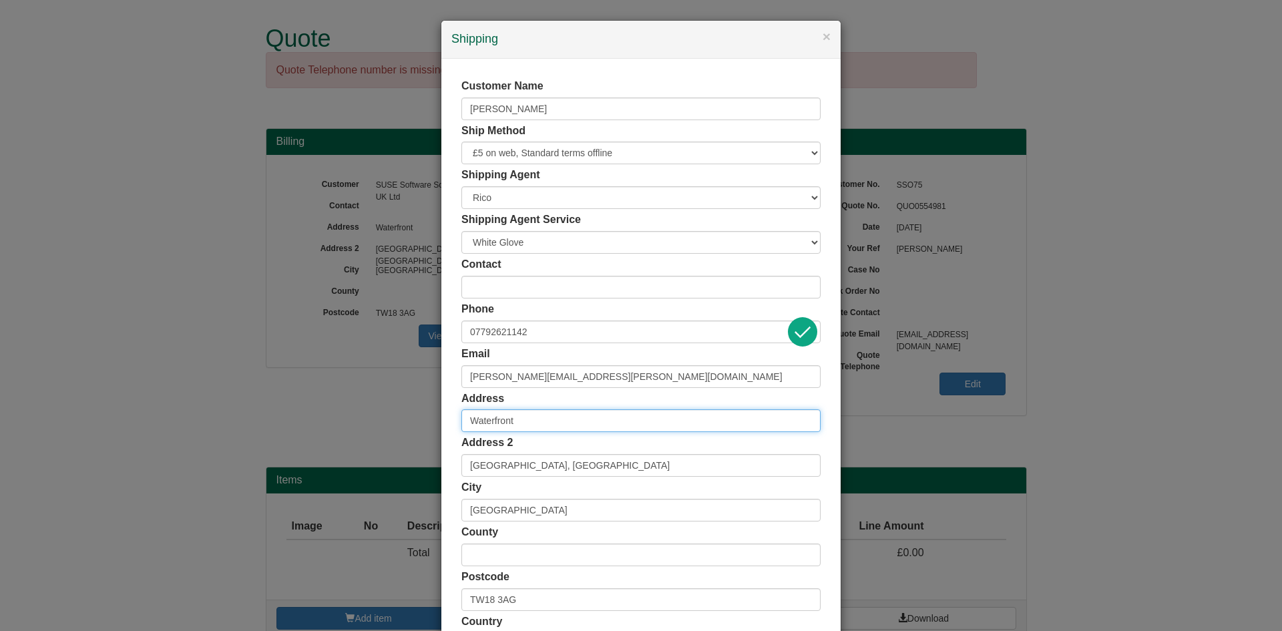
click at [536, 423] on input "Waterfront" at bounding box center [640, 420] width 359 height 23
drag, startPoint x: 547, startPoint y: 422, endPoint x: 338, endPoint y: 416, distance: 209.1
click at [338, 416] on div "× Shipping Customer Name Alice Smith Ship Method Free of Charge £5 Flat Rate £7…" at bounding box center [641, 315] width 1282 height 631
paste input "BS3 1RQ"
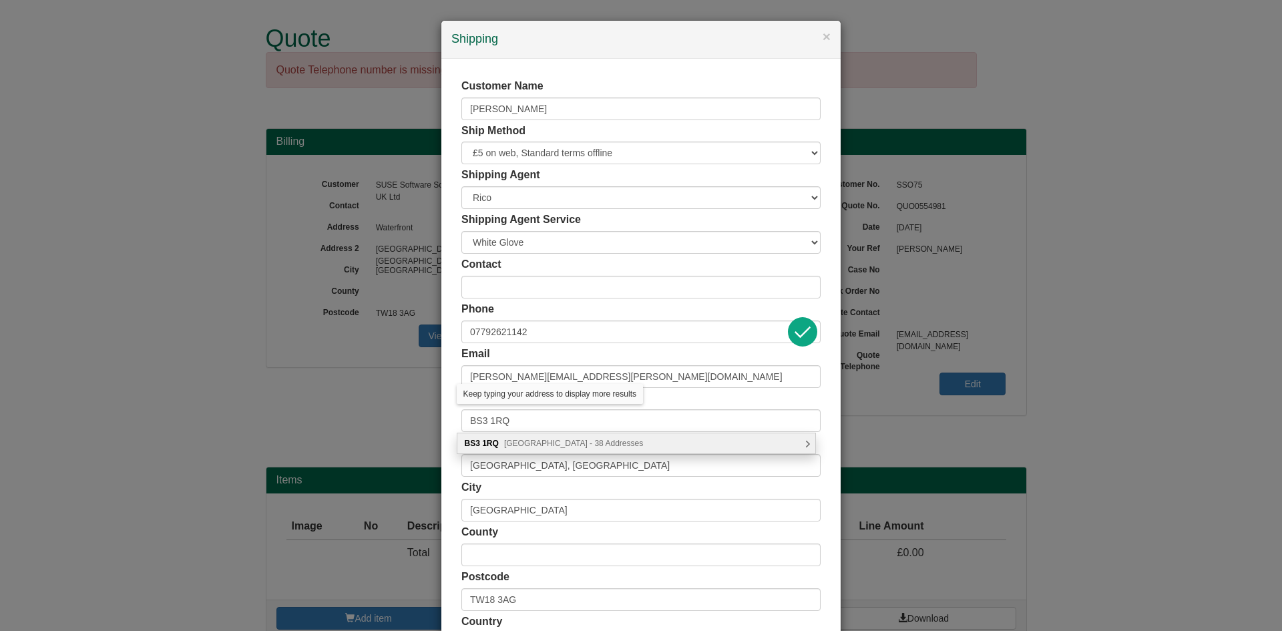
click at [578, 439] on span "Coronation Road, Bristol - 38 Addresses" at bounding box center [573, 443] width 139 height 9
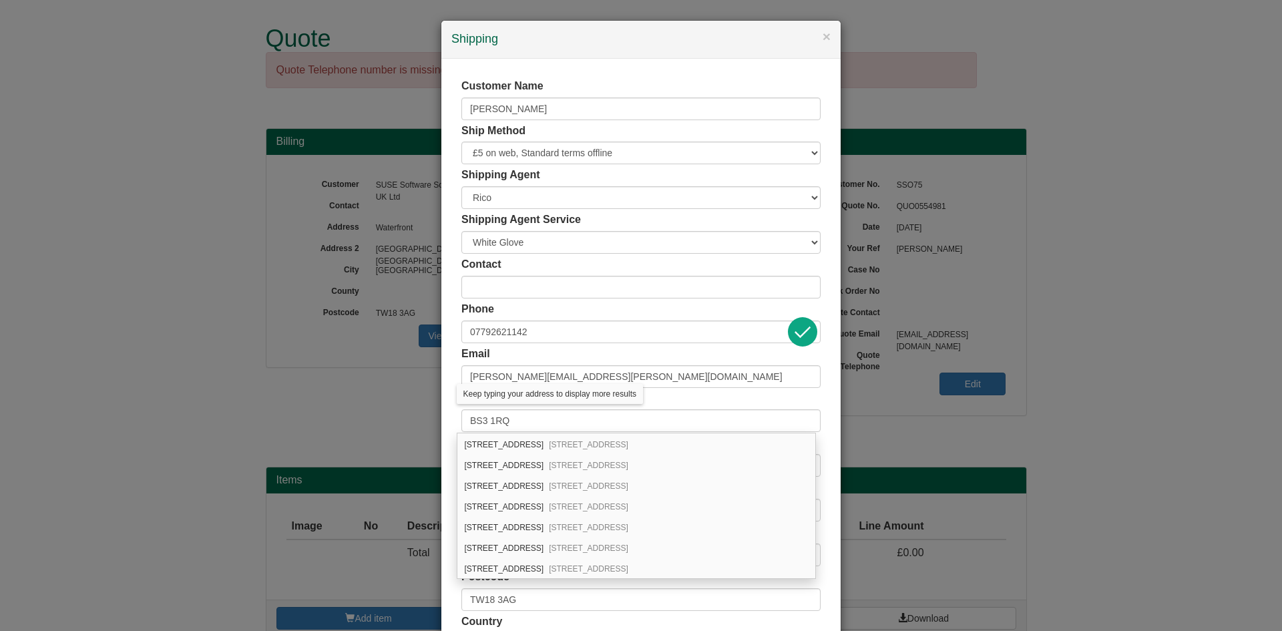
scroll to position [143, 0]
click at [515, 460] on div "197 Coronation Road Southville, Bristol, BS3 1RQ" at bounding box center [636, 466] width 358 height 21
type input "[STREET_ADDRESS]"
type input "[GEOGRAPHIC_DATA]"
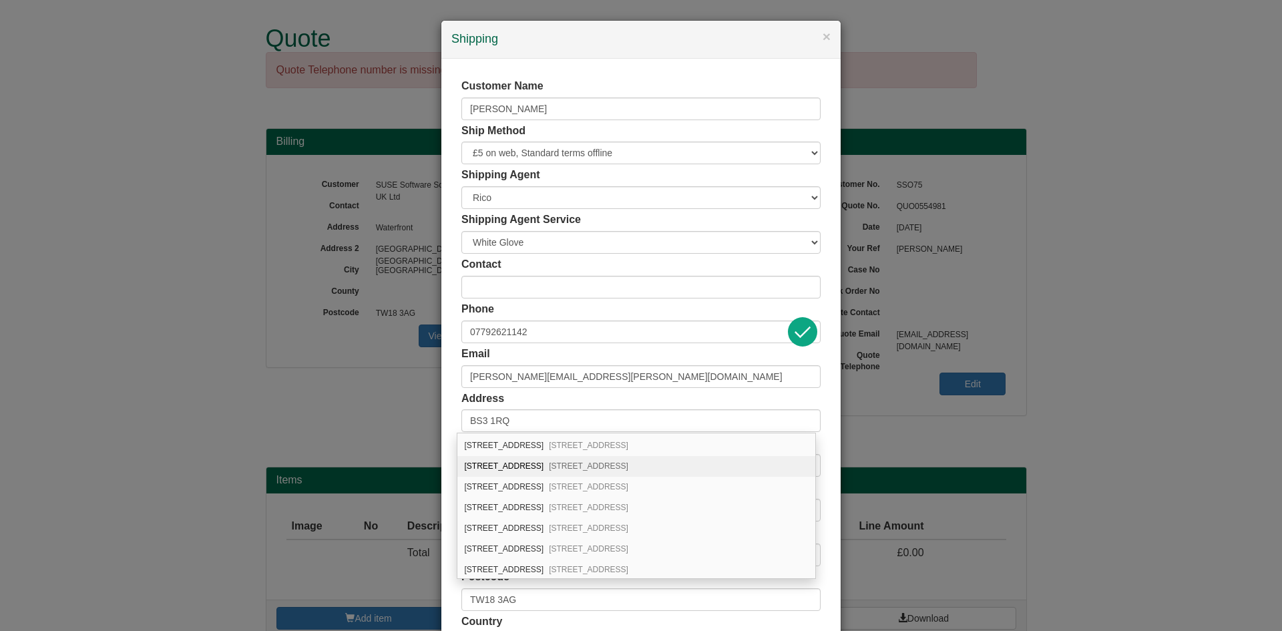
type input "[GEOGRAPHIC_DATA]"
type input "BS3 1RQ"
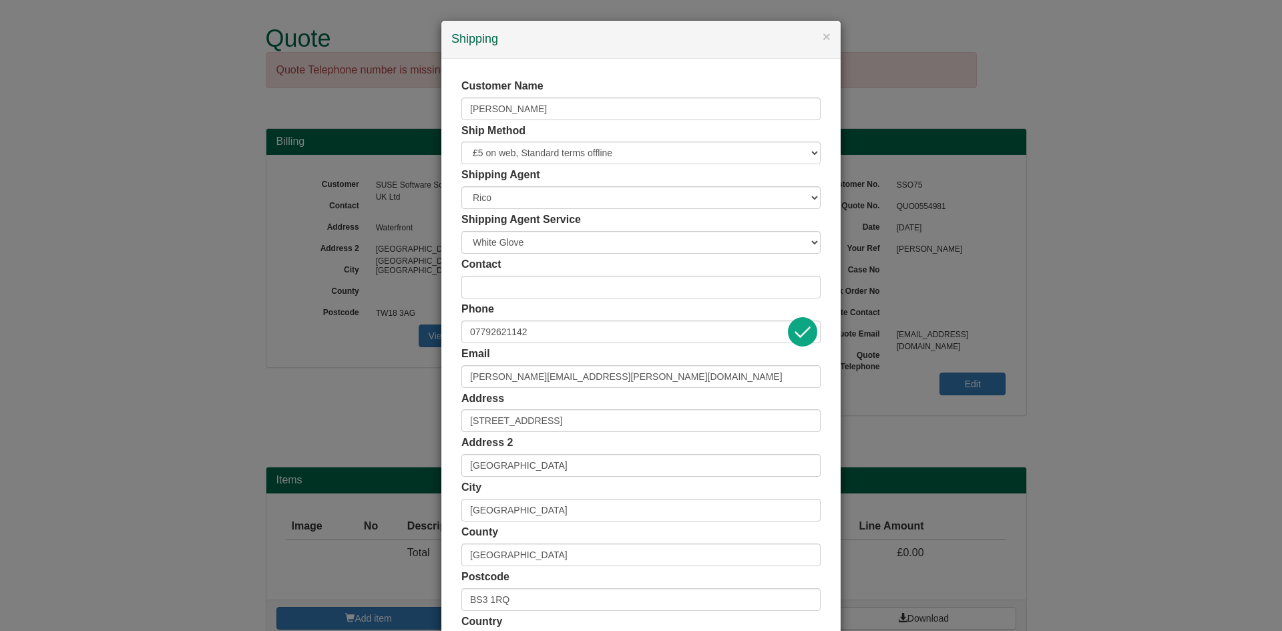
scroll to position [109, 0]
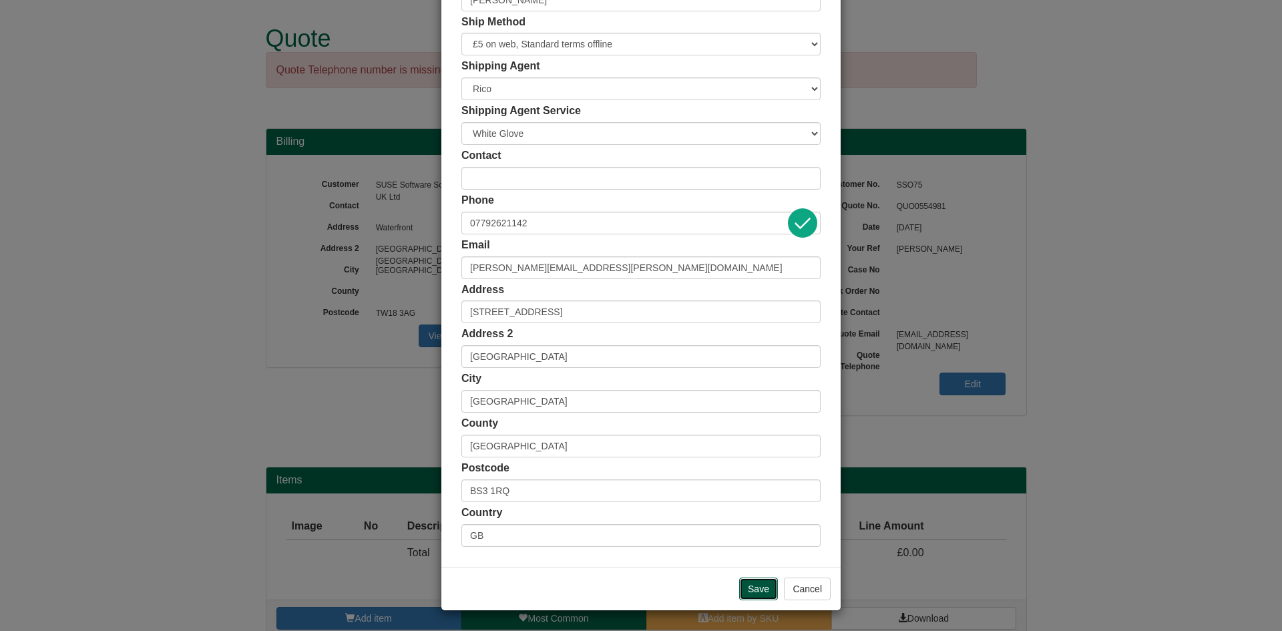
click at [753, 590] on input "Save" at bounding box center [758, 589] width 39 height 23
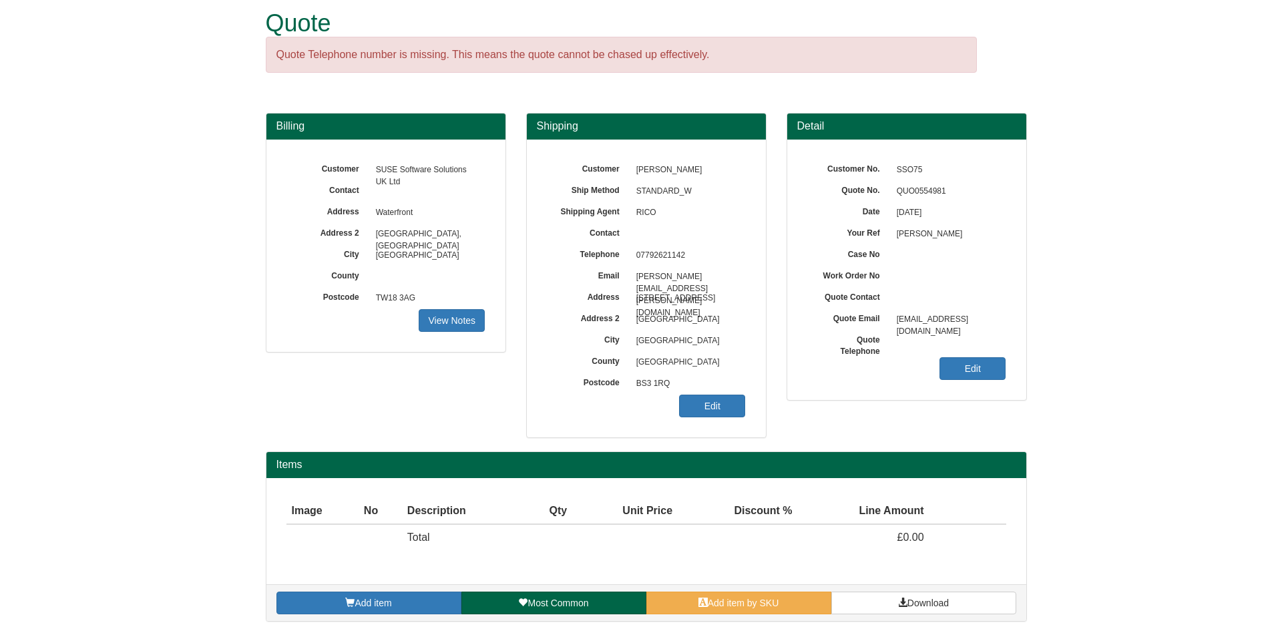
scroll to position [19, 0]
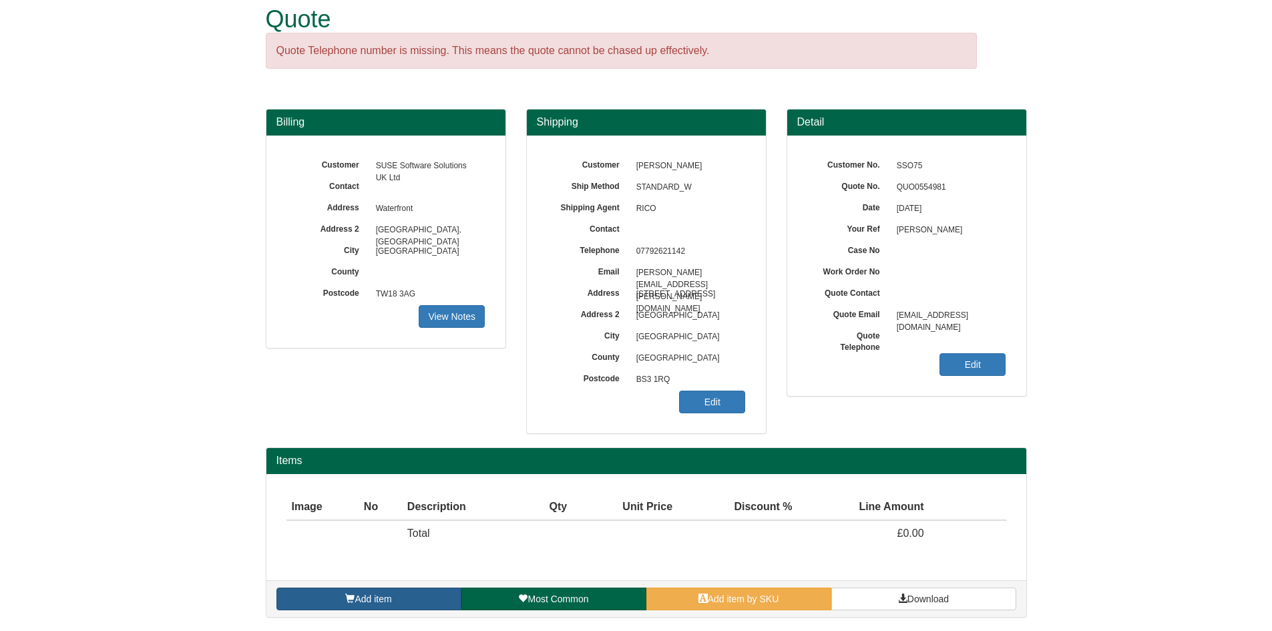
click at [368, 609] on link "Add item" at bounding box center [368, 599] width 185 height 23
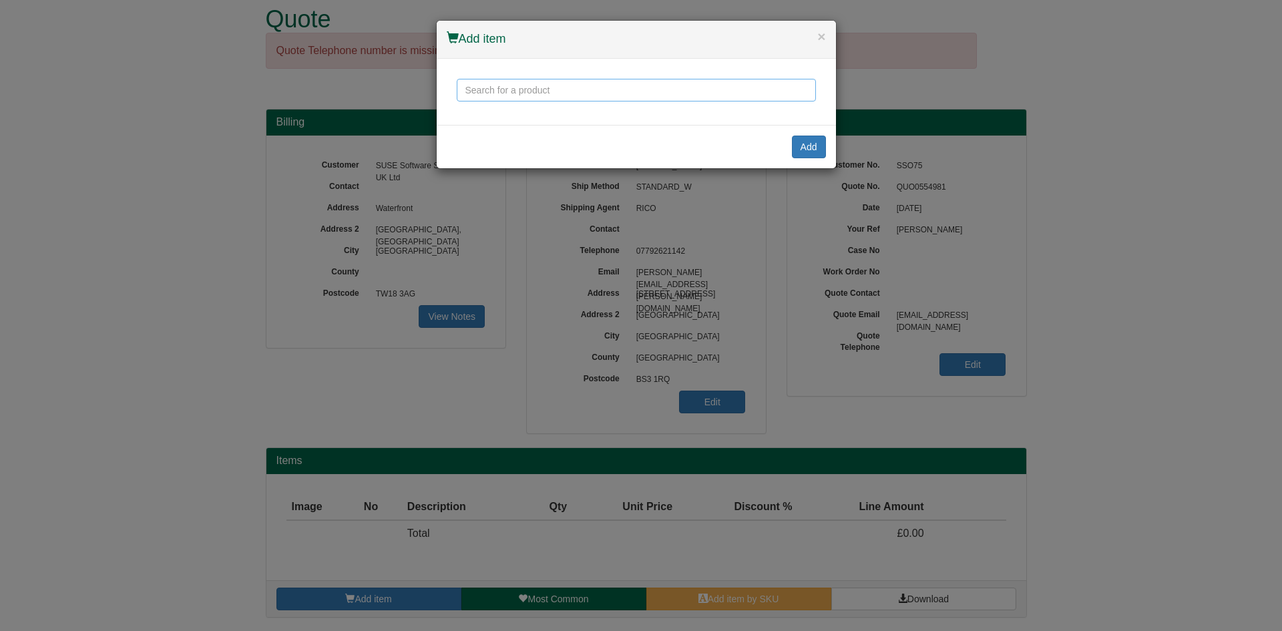
click at [498, 96] on input "text" at bounding box center [636, 90] width 359 height 23
type input "a"
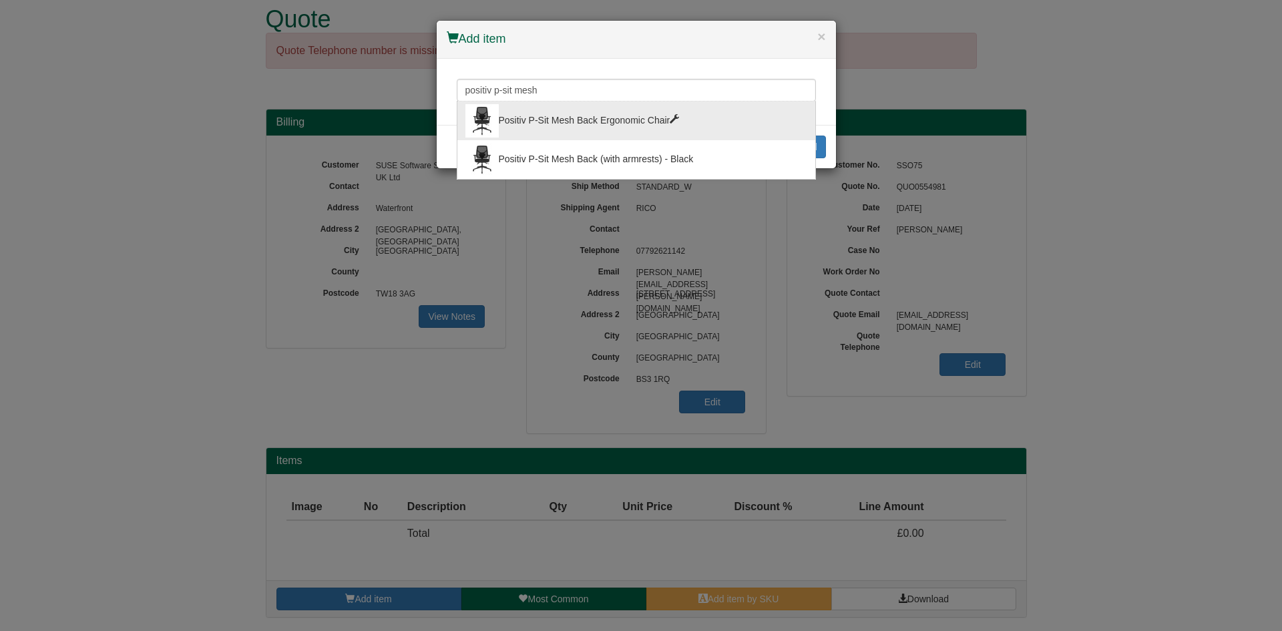
click at [655, 126] on div "Positiv P-Sit Mesh Back Ergonomic Chair" at bounding box center [636, 120] width 342 height 33
type input "Positiv P-Sit Mesh Back Ergonomic Chair"
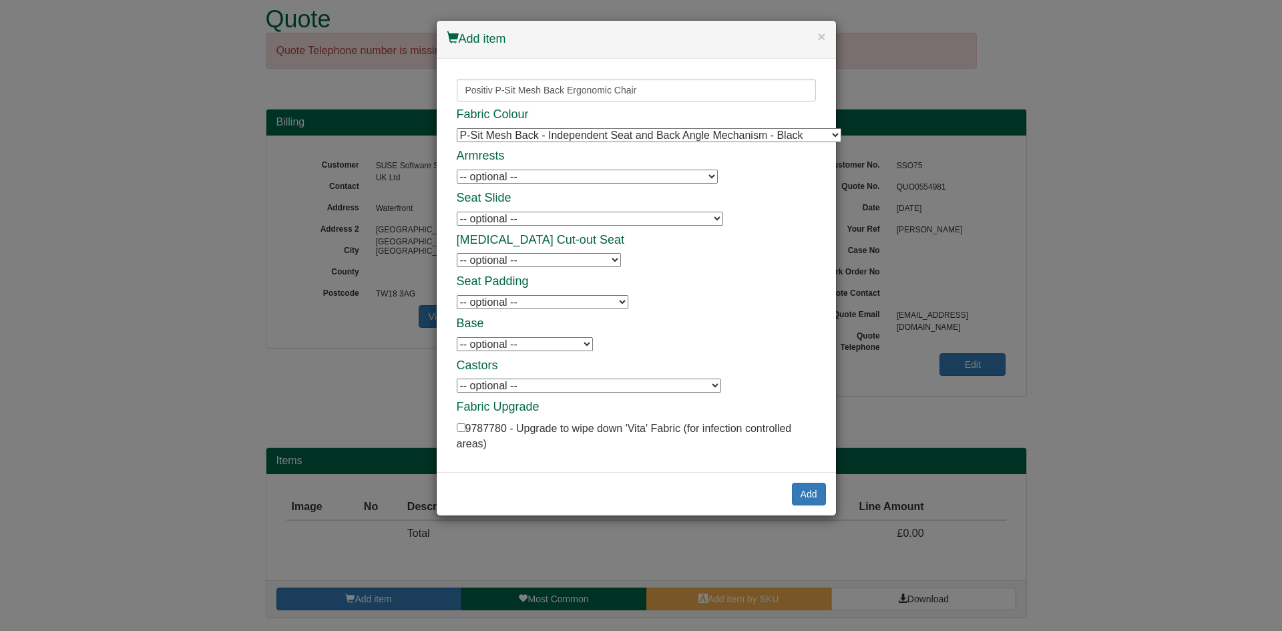
drag, startPoint x: 647, startPoint y: 176, endPoint x: 631, endPoint y: 184, distance: 17.6
click at [647, 176] on select "-- optional -- P-Sit Height Adjustable Armrests Positiv Retractable Armrests (i…" at bounding box center [587, 177] width 261 height 14
select select "9794006"
click at [457, 170] on select "-- optional -- P-Sit Height Adjustable Armrests Positiv Retractable Armrests (i…" at bounding box center [587, 177] width 261 height 14
click at [593, 218] on select "-- optional -- P-Sit Seat Slide (adds a sliding seat range of 50 mm)" at bounding box center [590, 219] width 266 height 14
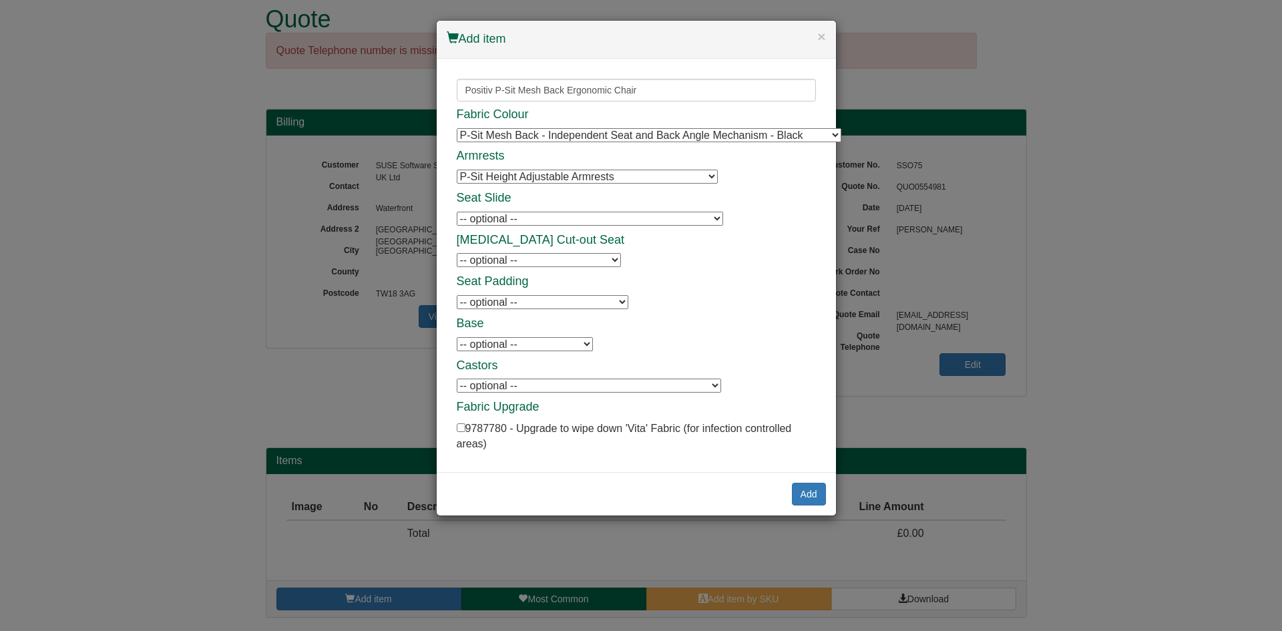
select select "9794009"
click at [457, 212] on select "-- optional -- P-Sit Seat Slide (adds a sliding seat range of 50 mm)" at bounding box center [590, 219] width 266 height 14
click at [568, 298] on select "-- optional -- AirCare Plus Seat P-Sit [MEDICAL_DATA] Upgrade" at bounding box center [543, 302] width 172 height 14
select select "9794018"
click at [457, 295] on select "-- optional -- AirCare Plus Seat P-Sit [MEDICAL_DATA] Upgrade" at bounding box center [543, 302] width 172 height 14
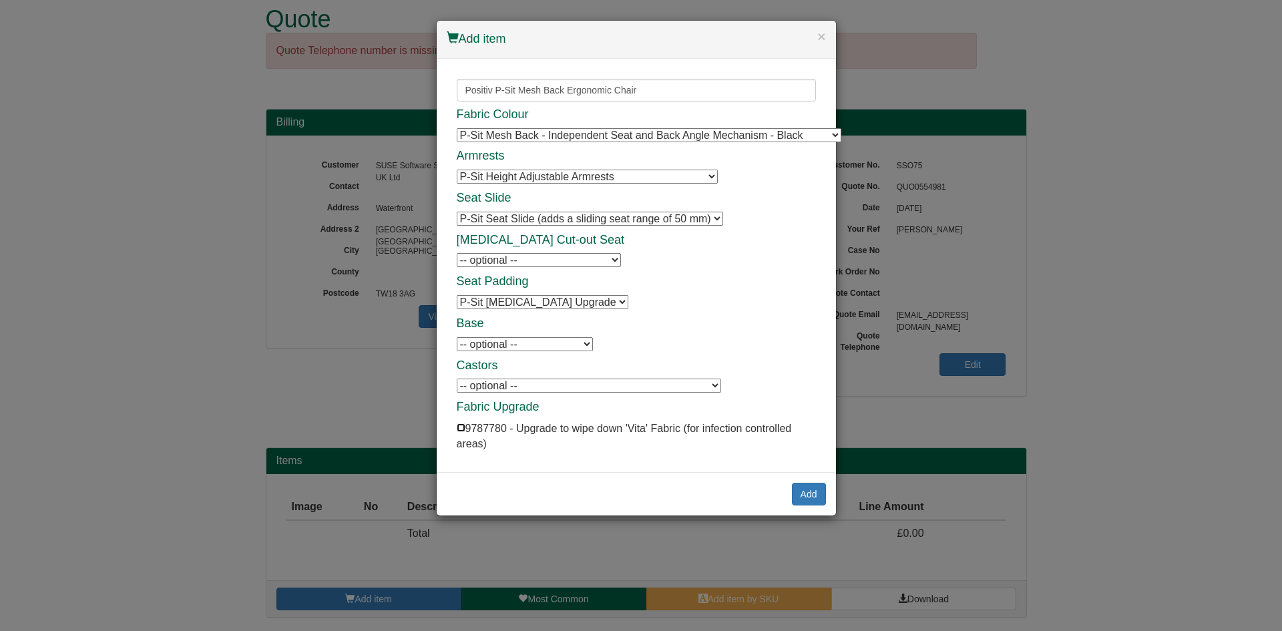
click at [462, 427] on input "checkbox" at bounding box center [461, 427] width 9 height 9
checkbox input "true"
click at [553, 349] on select "-- optional -- Polished Aluminium Base" at bounding box center [525, 344] width 136 height 14
click at [660, 337] on div "Fabric Colour P-Sit Mesh Back - Independent Seat and Back Angle Mechanism - Bla…" at bounding box center [636, 280] width 359 height 344
click at [645, 377] on div "Fabric Colour P-Sit Mesh Back - Independent Seat and Back Angle Mechanism - Bla…" at bounding box center [636, 280] width 359 height 344
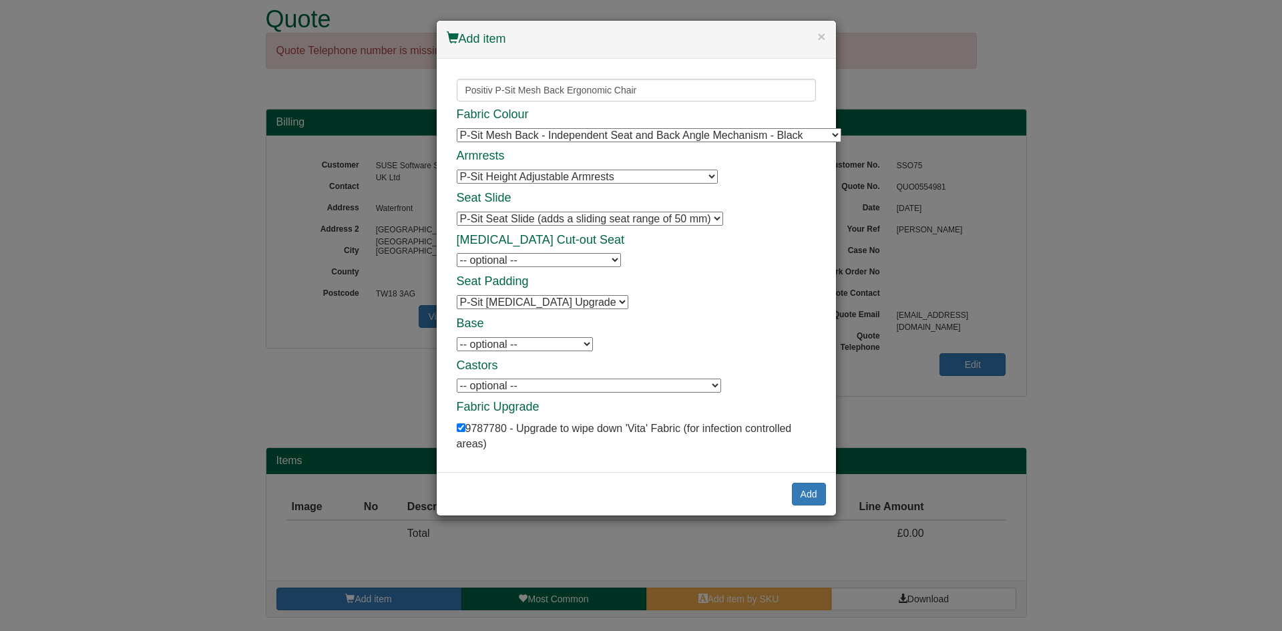
click at [639, 384] on select "-- optional -- Positiv Soft Wheel Castors For Hard Floors (set of 5) Positiv Up…" at bounding box center [589, 386] width 264 height 14
click at [824, 490] on button "Add" at bounding box center [809, 494] width 34 height 23
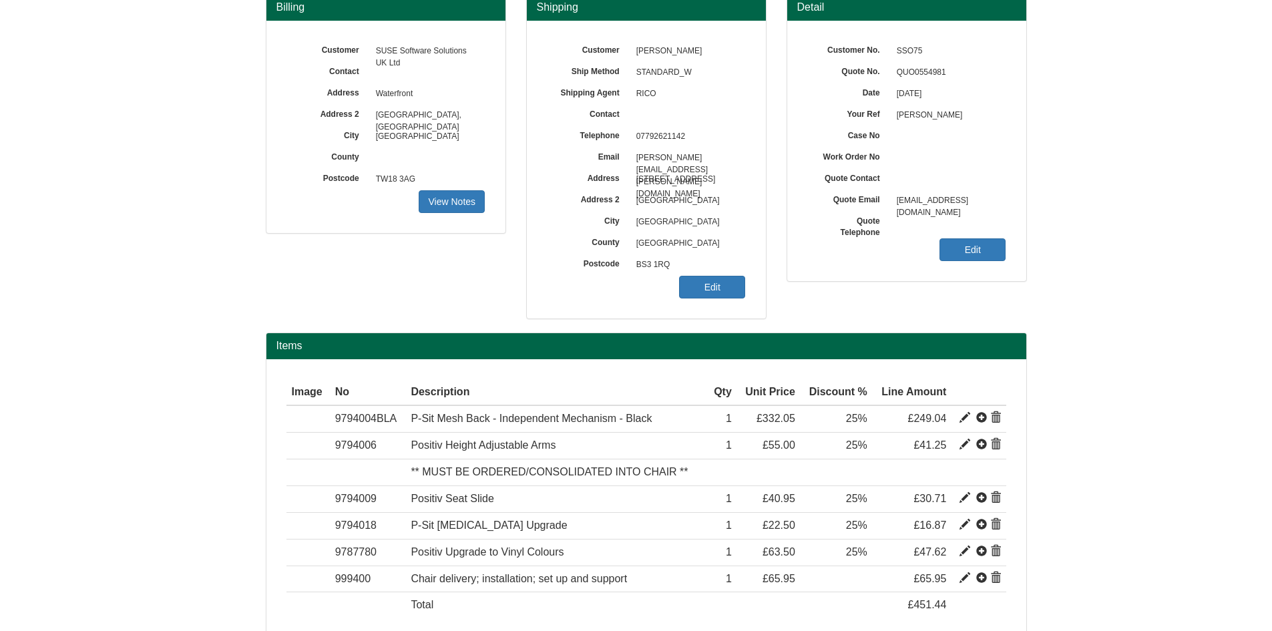
scroll to position [206, 0]
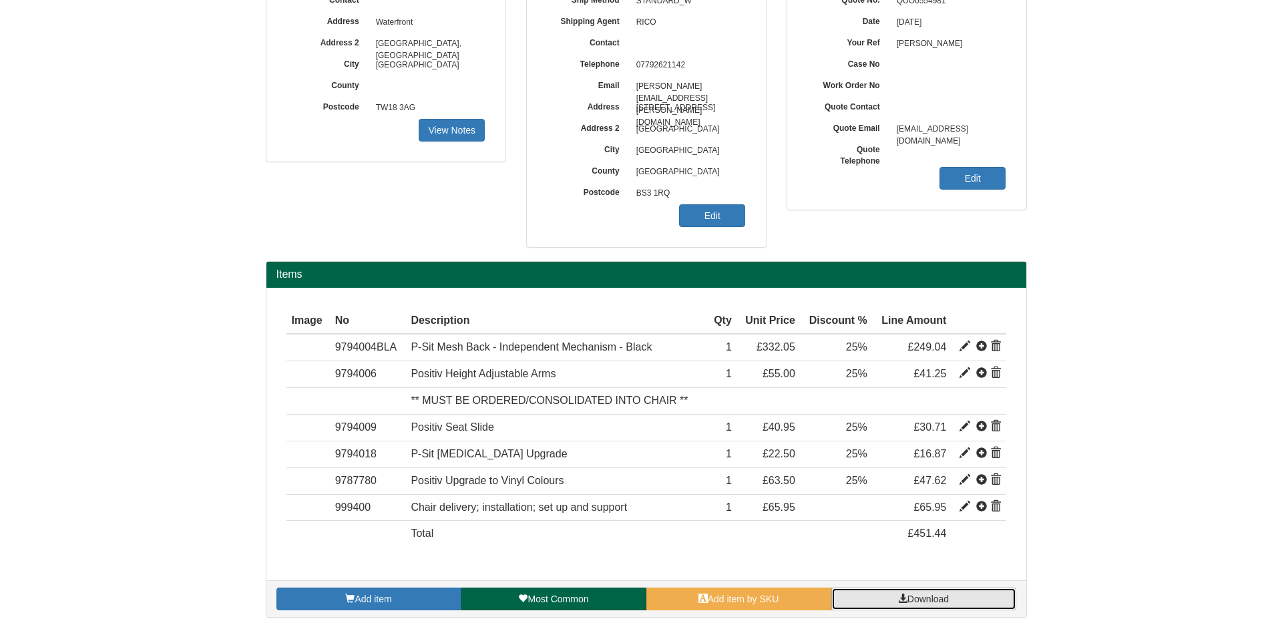
click at [911, 609] on link "Download" at bounding box center [923, 599] width 185 height 23
